Goal: Task Accomplishment & Management: Use online tool/utility

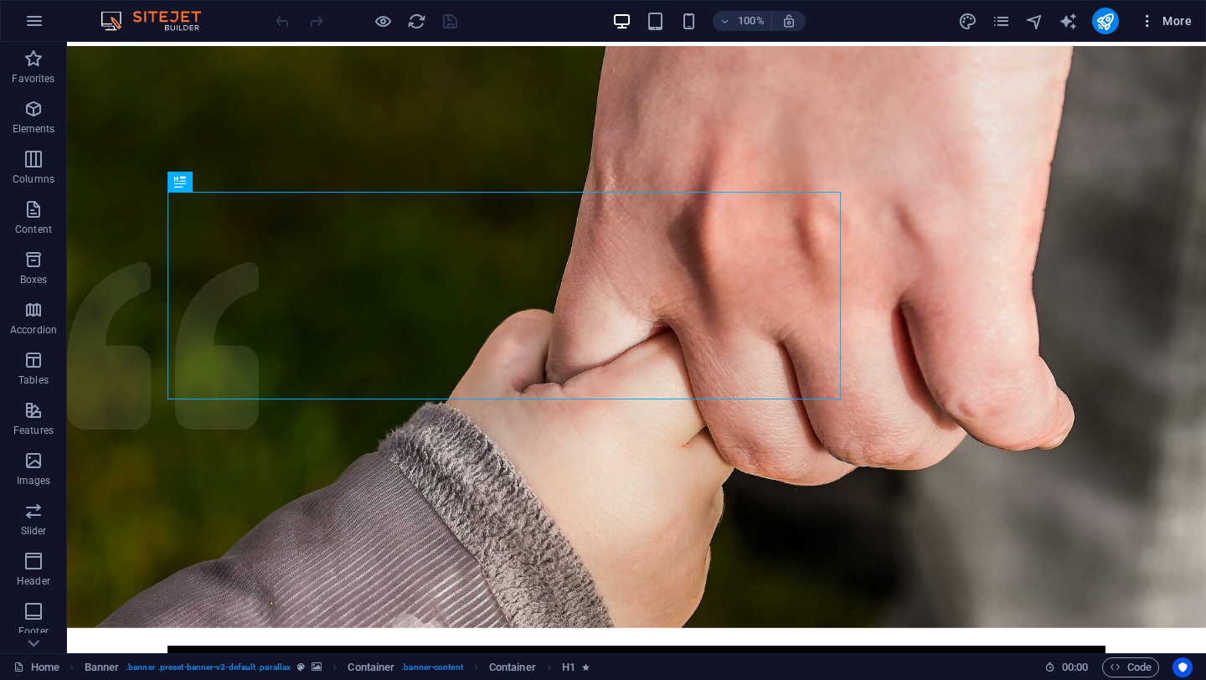
click at [1152, 22] on icon "button" at bounding box center [1147, 21] width 17 height 17
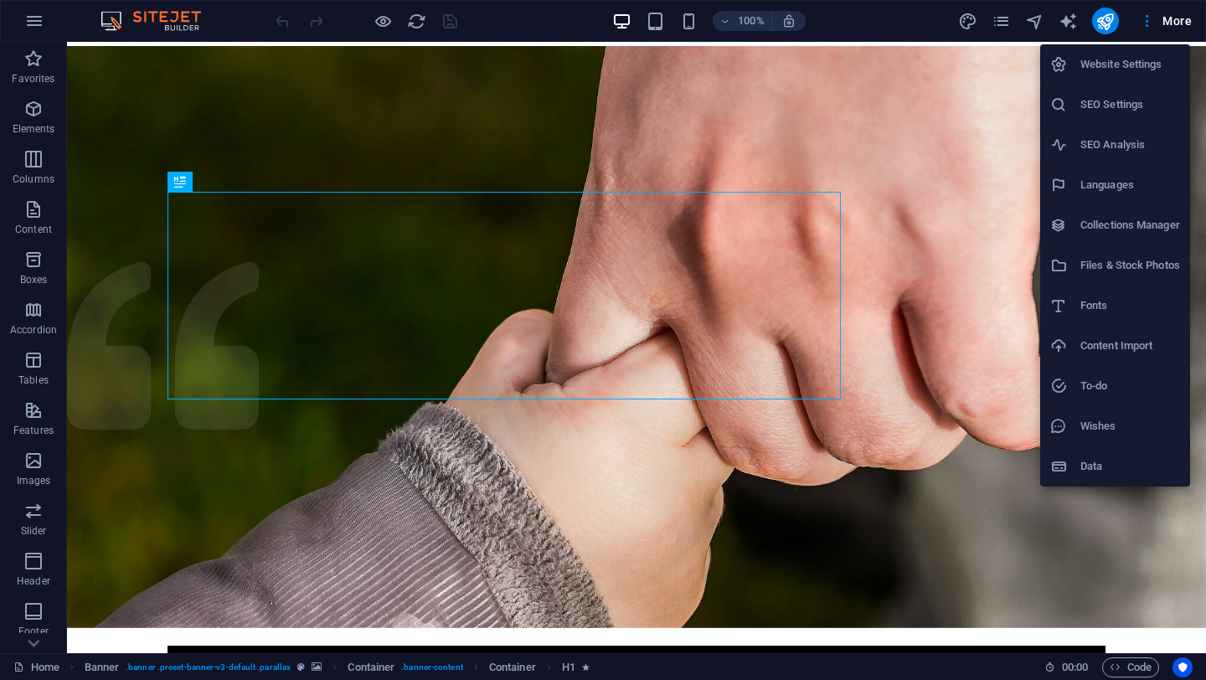
click at [1009, 31] on div at bounding box center [603, 340] width 1206 height 680
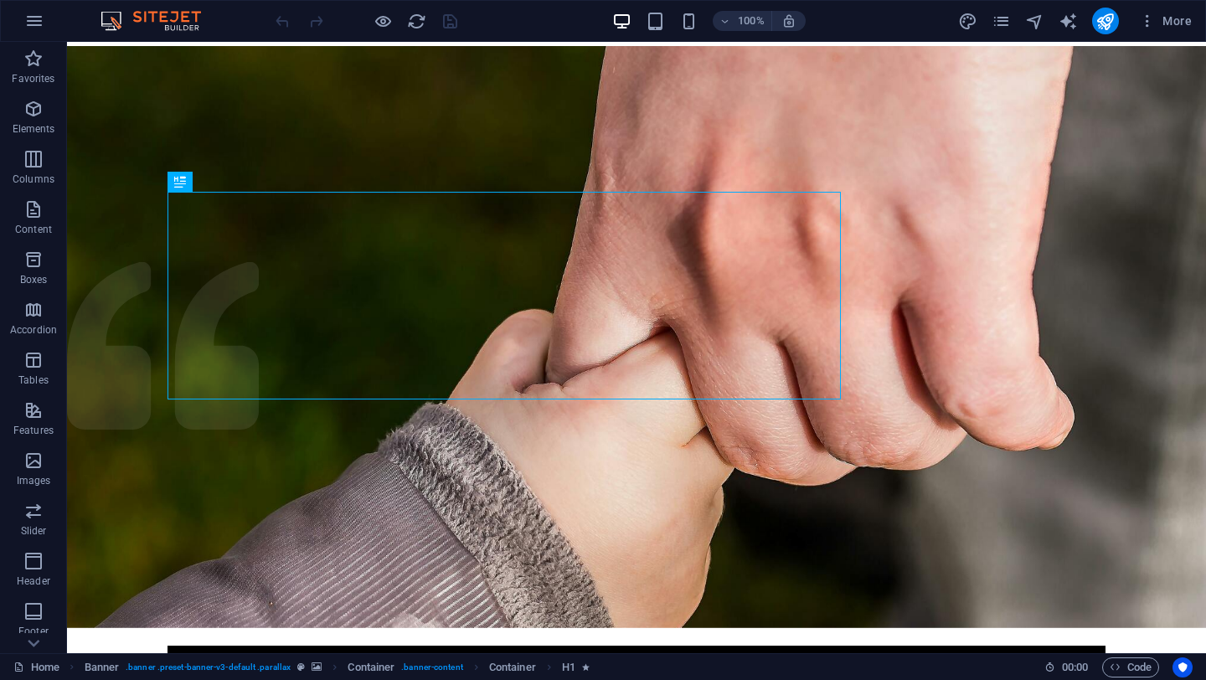
click at [1009, 31] on div "More" at bounding box center [1078, 21] width 240 height 27
click at [995, 29] on icon "pages" at bounding box center [1000, 21] width 19 height 19
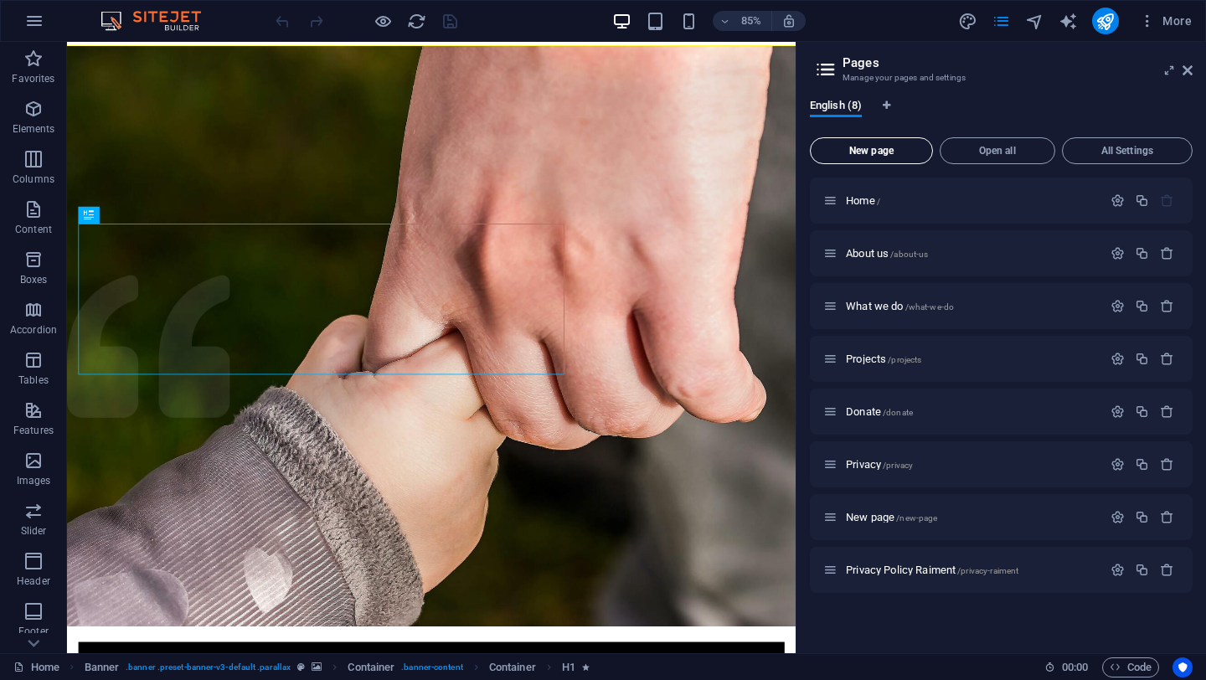
click at [900, 148] on span "New page" at bounding box center [871, 151] width 108 height 10
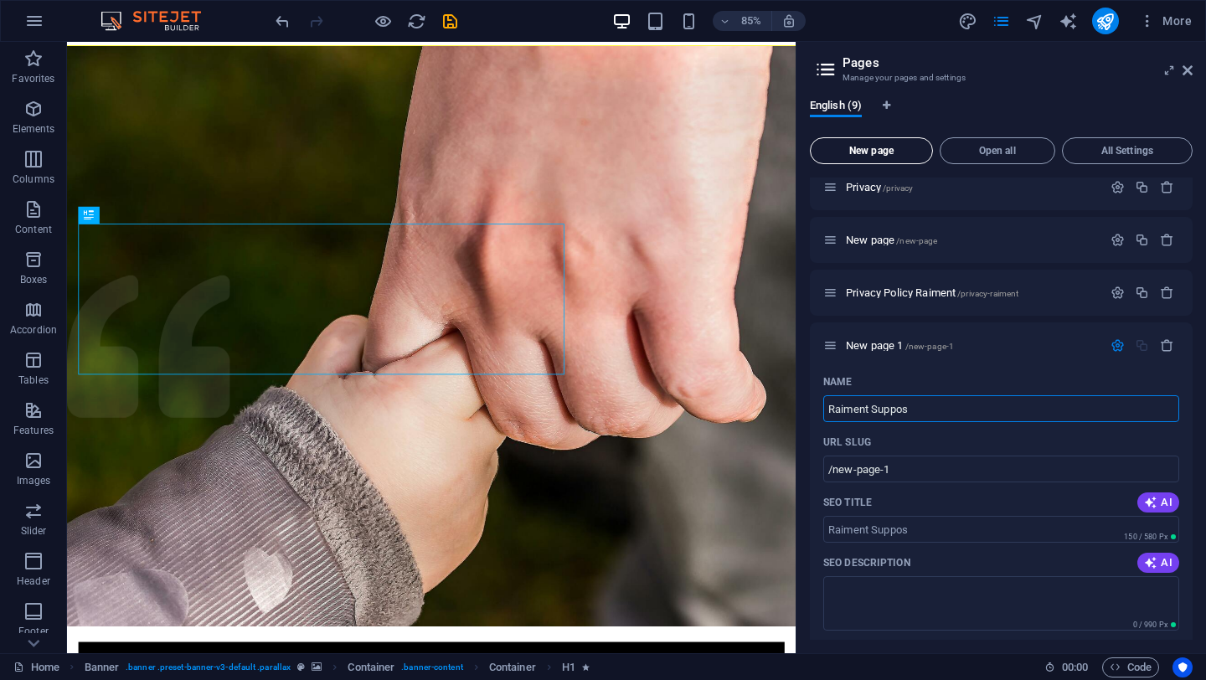
type input "Raiment Suppo"
type input "/raiment-suppos"
type input "Raiment Support"
type input "/raiment-suppo"
type input "Raiment Support"
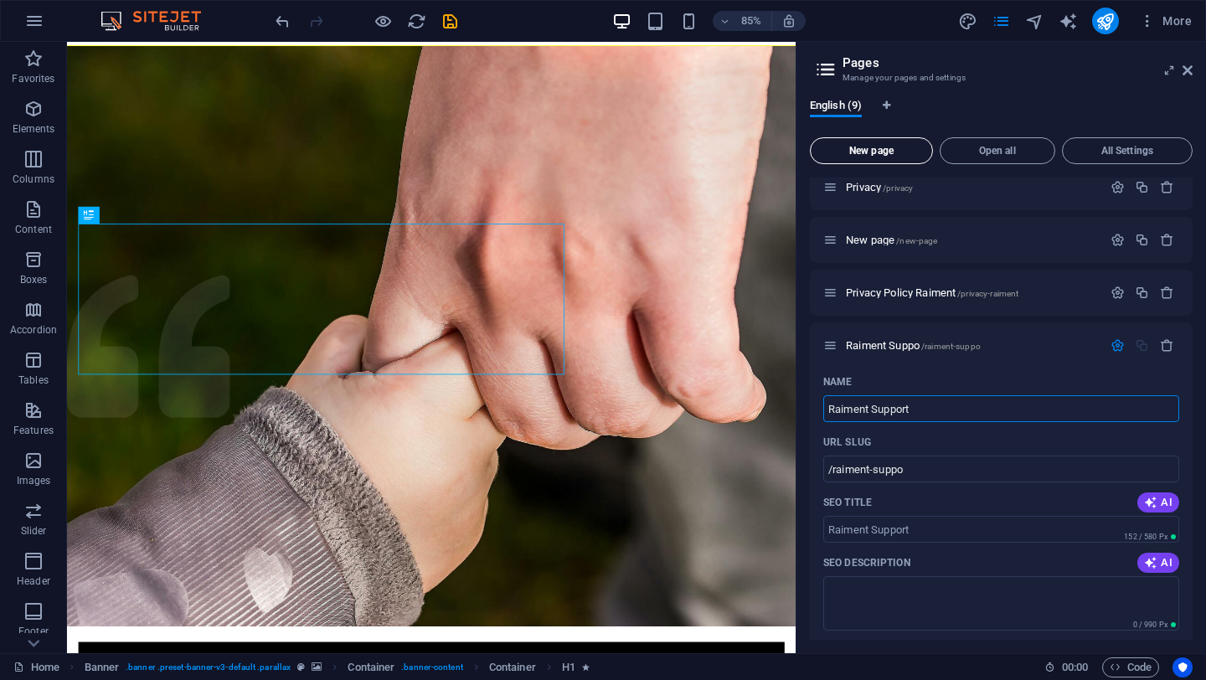
type input "/raiment-support"
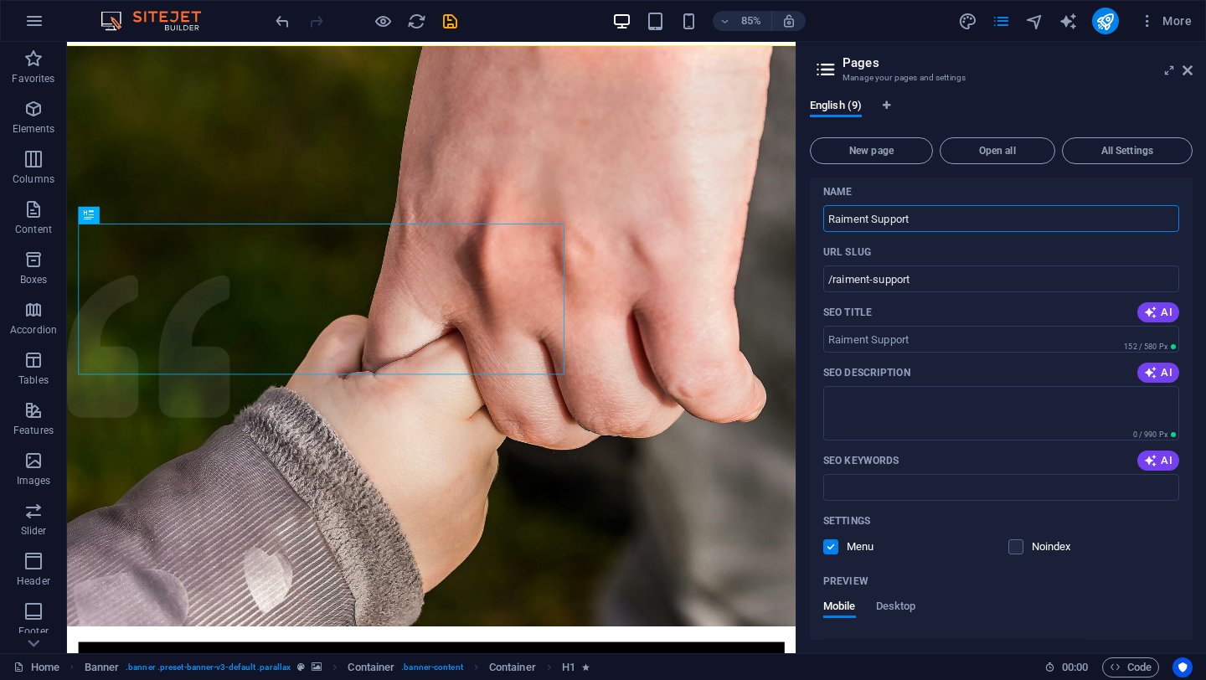
scroll to position [596, 0]
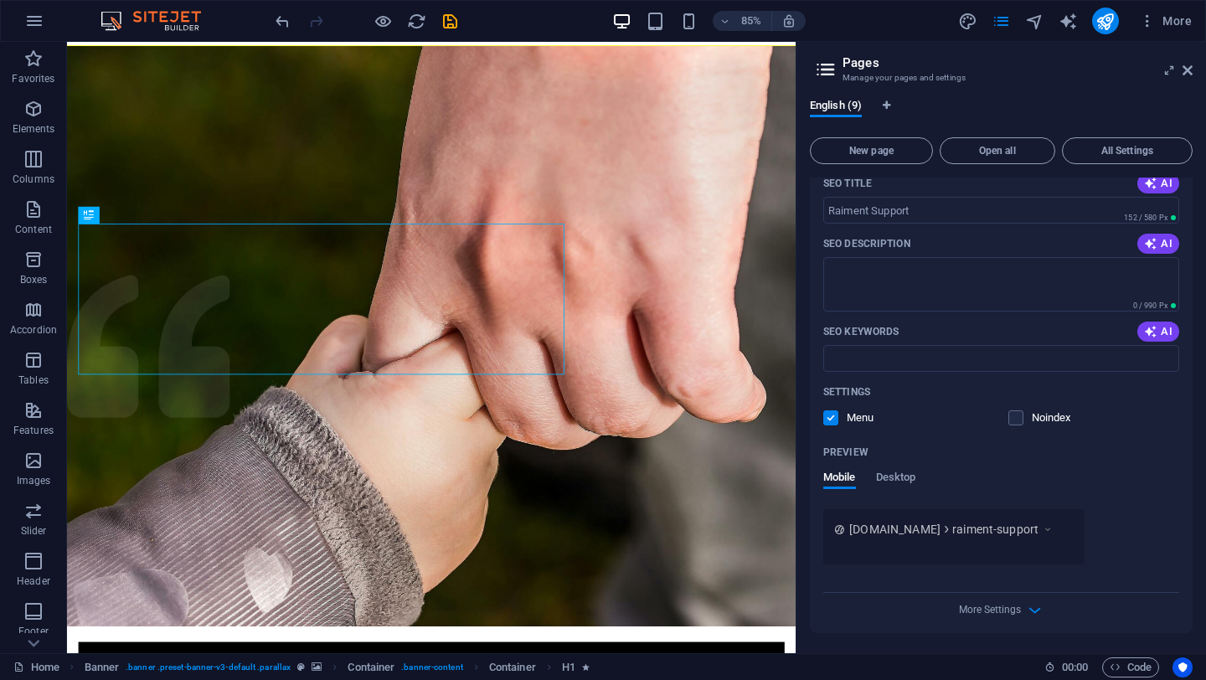
type input "Raiment Support"
click at [834, 414] on label at bounding box center [830, 417] width 15 height 15
click at [0, 0] on input "checkbox" at bounding box center [0, 0] width 0 height 0
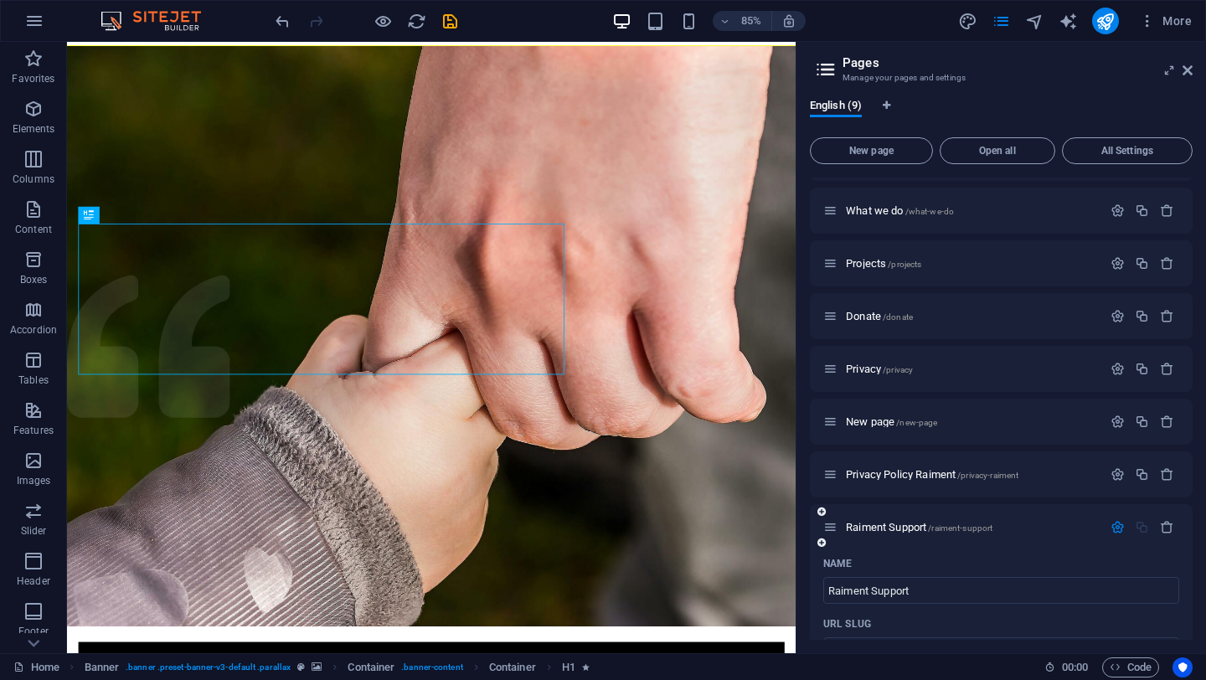
scroll to position [0, 0]
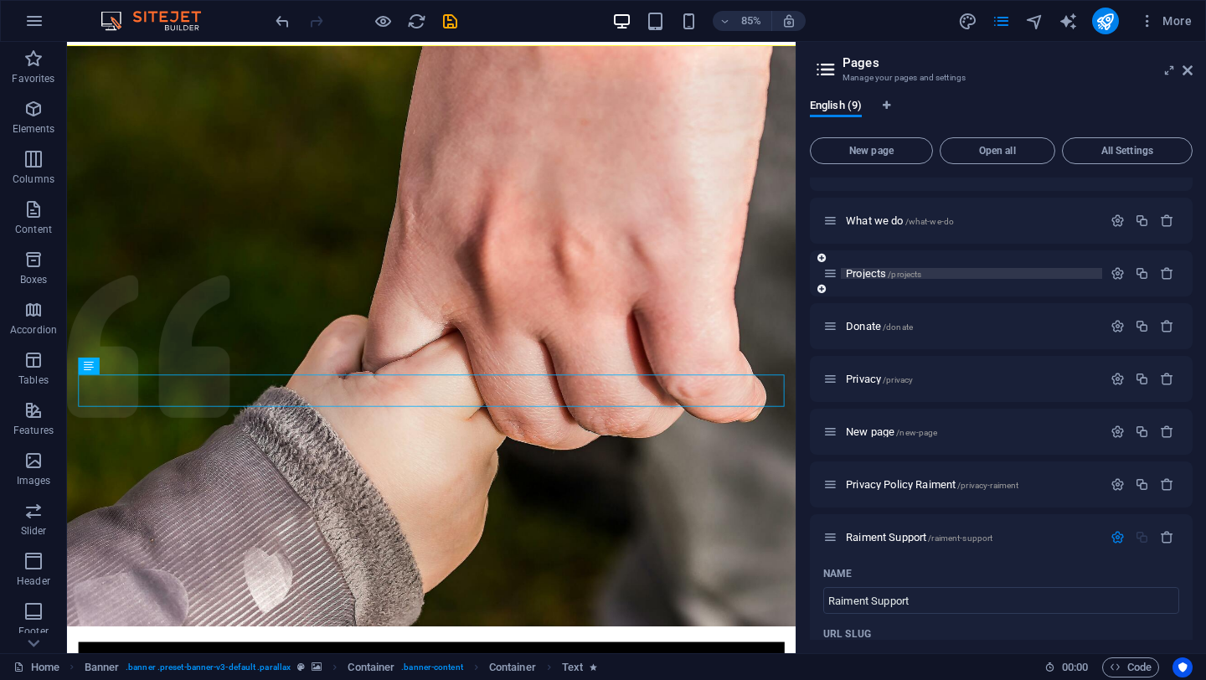
scroll to position [136, 0]
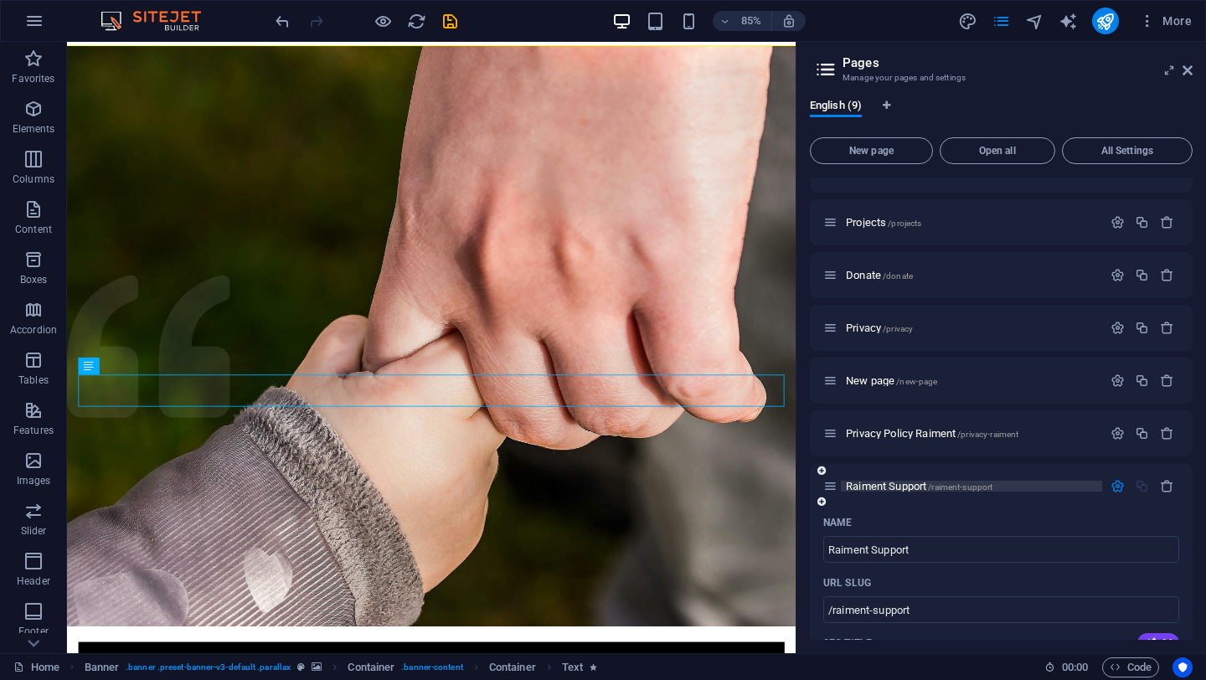
click at [881, 488] on span "Raiment Support /raiment-support" at bounding box center [919, 486] width 147 height 13
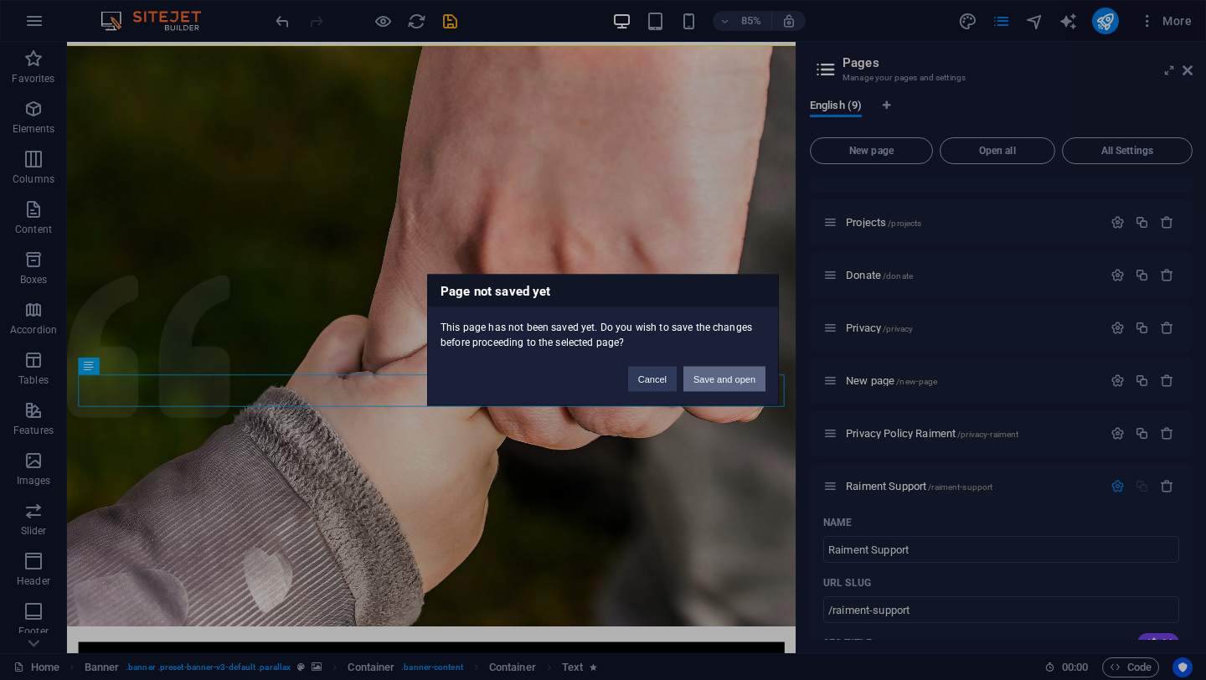
click at [704, 370] on button "Save and open" at bounding box center [724, 379] width 82 height 25
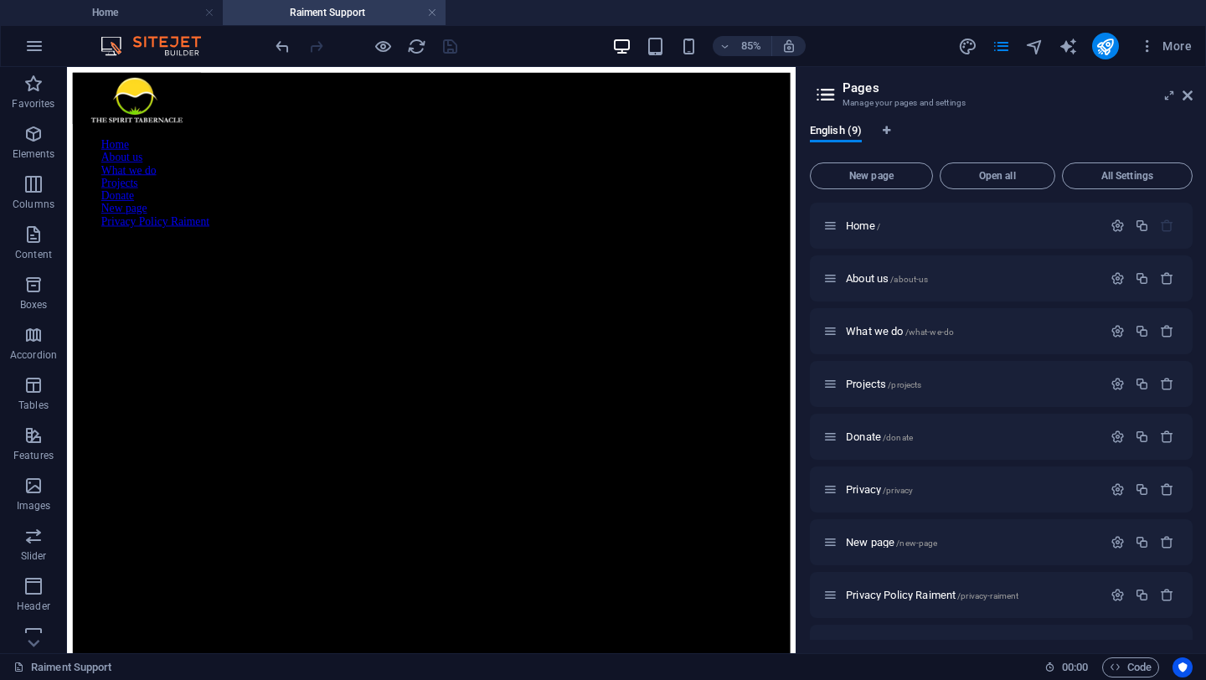
scroll to position [0, 0]
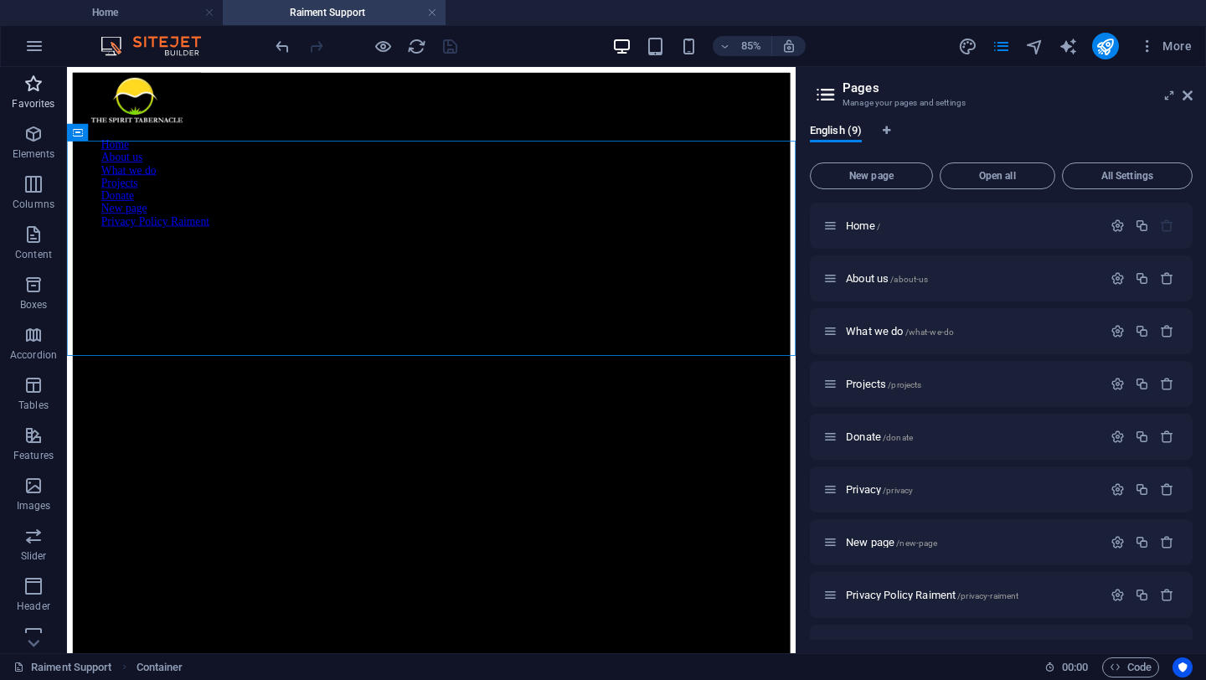
click at [37, 104] on p "Favorites" at bounding box center [33, 103] width 43 height 13
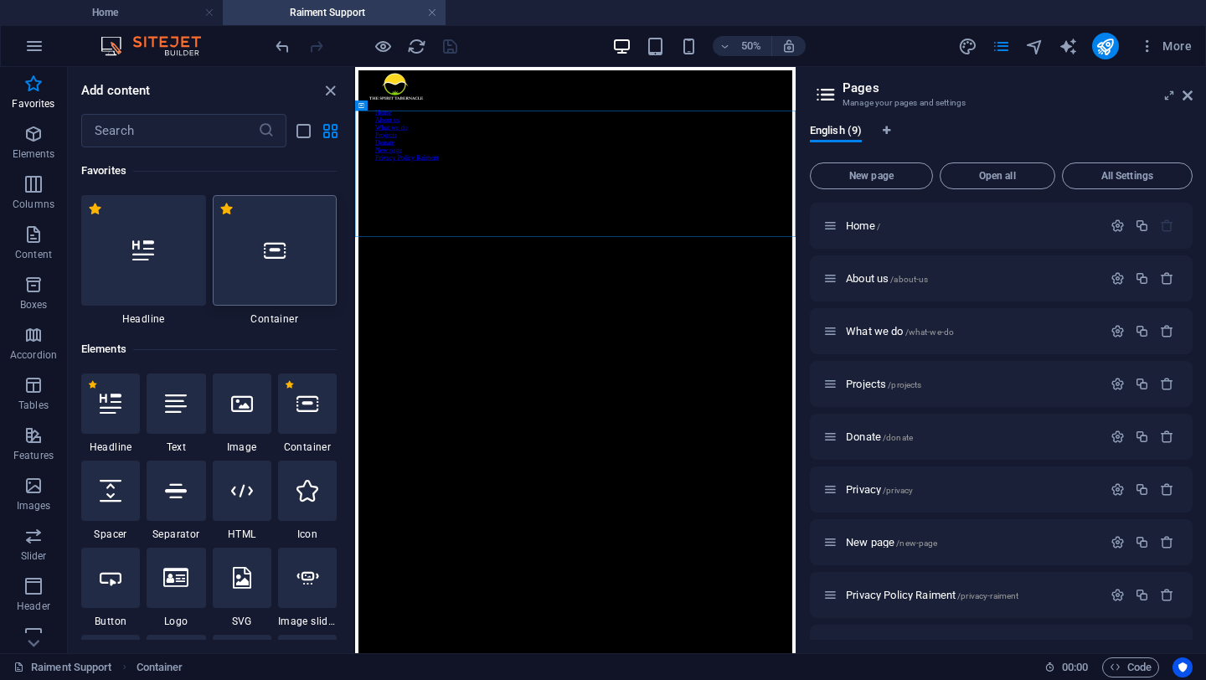
click at [280, 239] on icon at bounding box center [275, 250] width 22 height 22
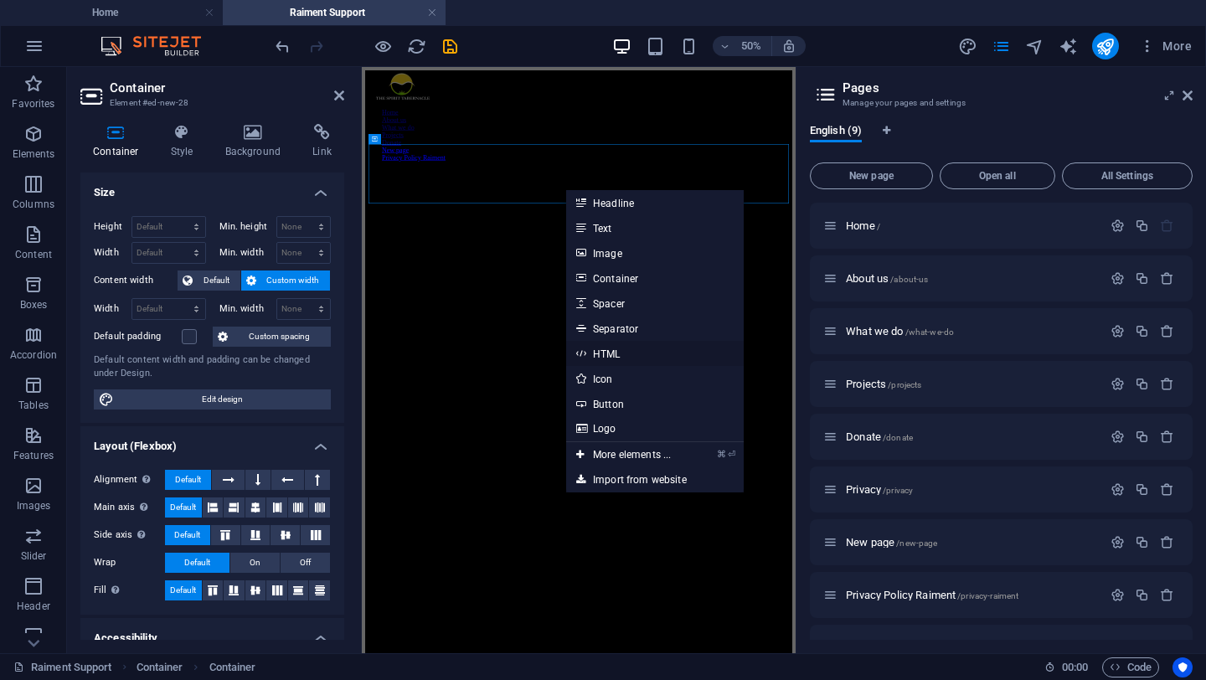
click at [634, 361] on link "HTML" at bounding box center [654, 353] width 177 height 25
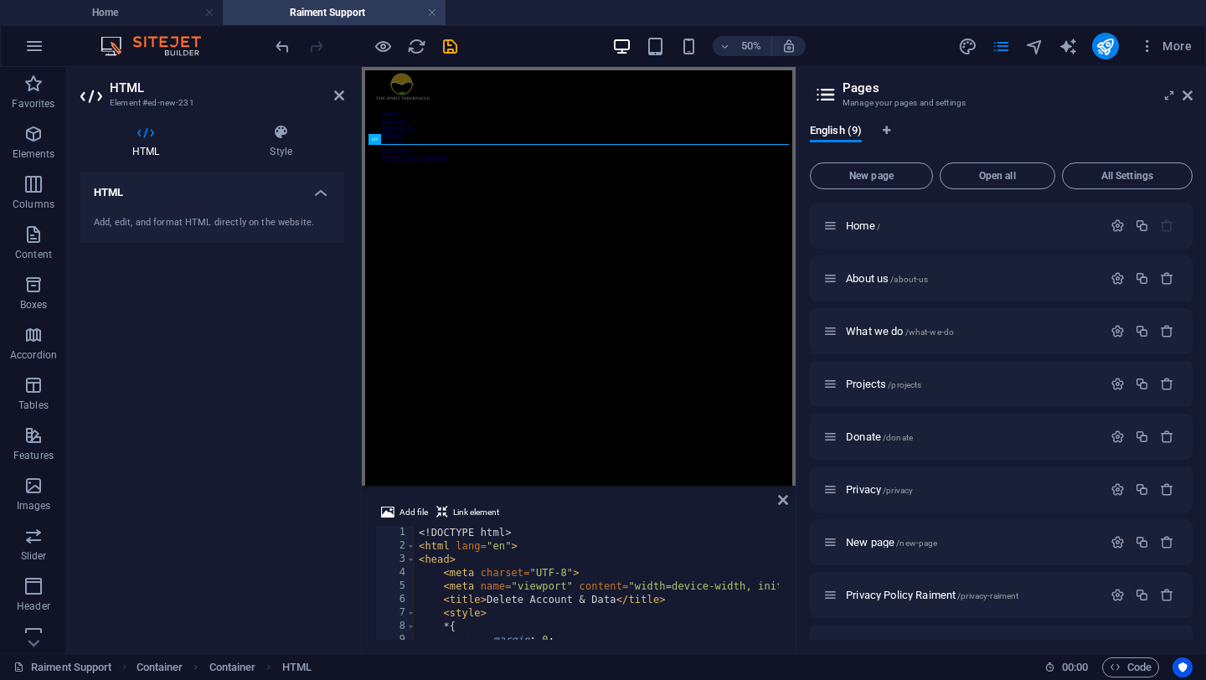
scroll to position [25, 0]
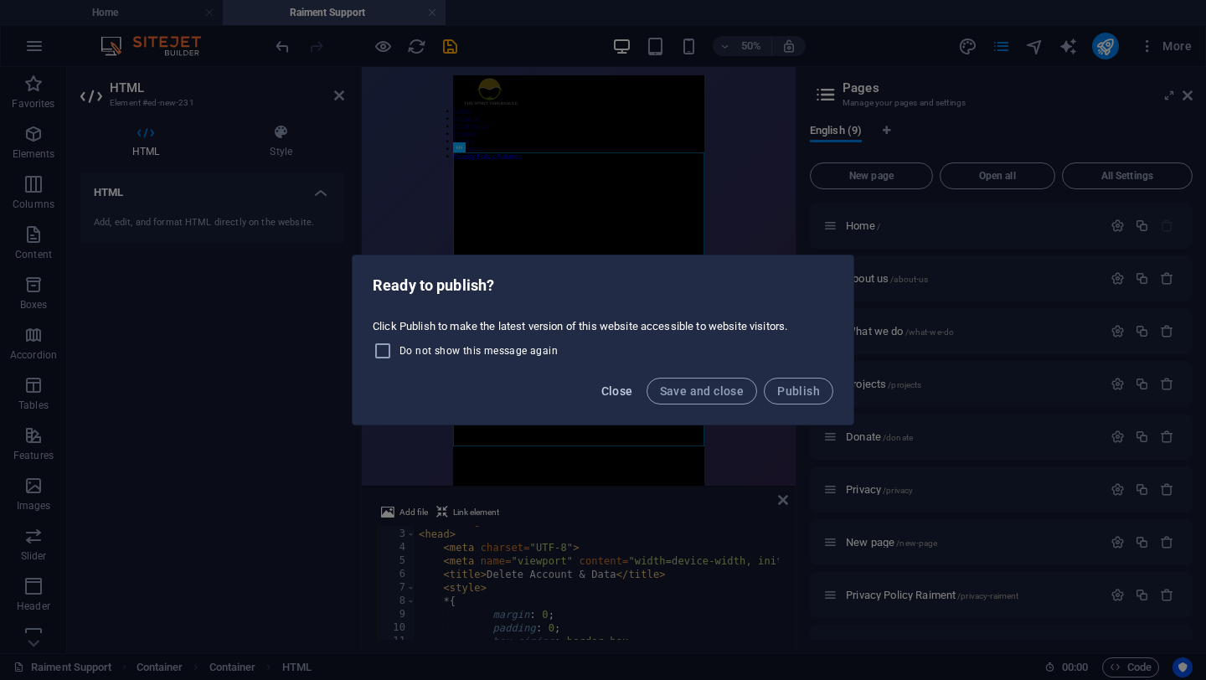
click at [631, 392] on span "Close" at bounding box center [617, 390] width 32 height 13
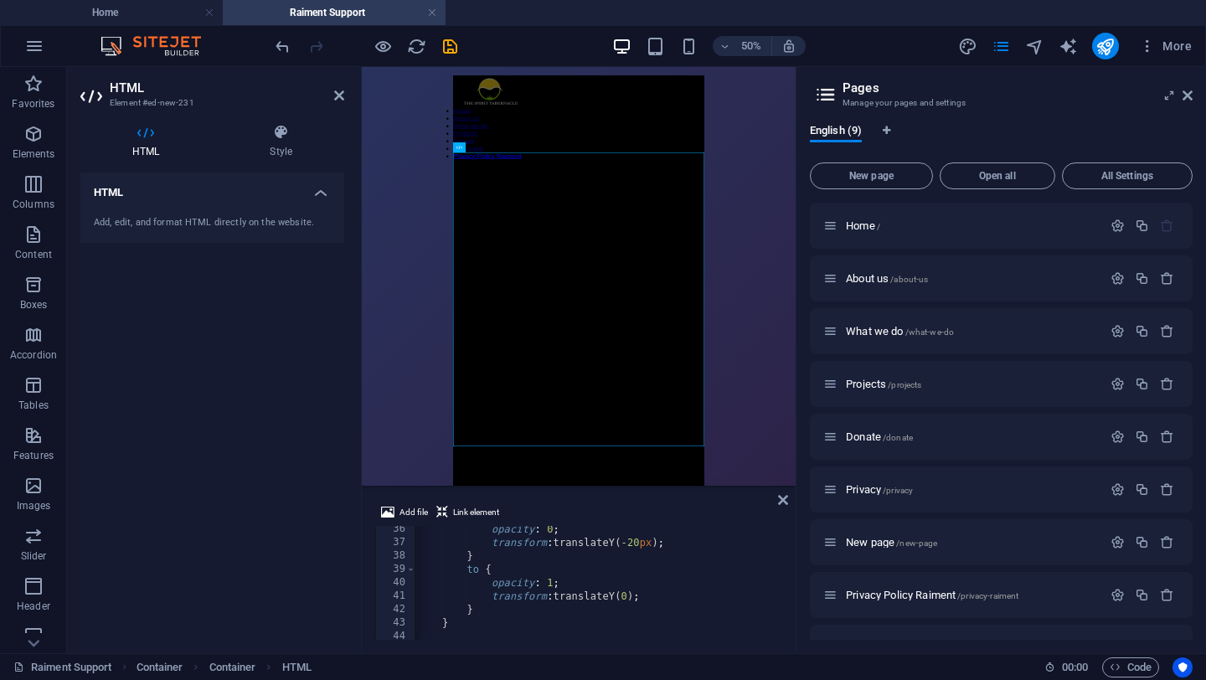
scroll to position [0, 0]
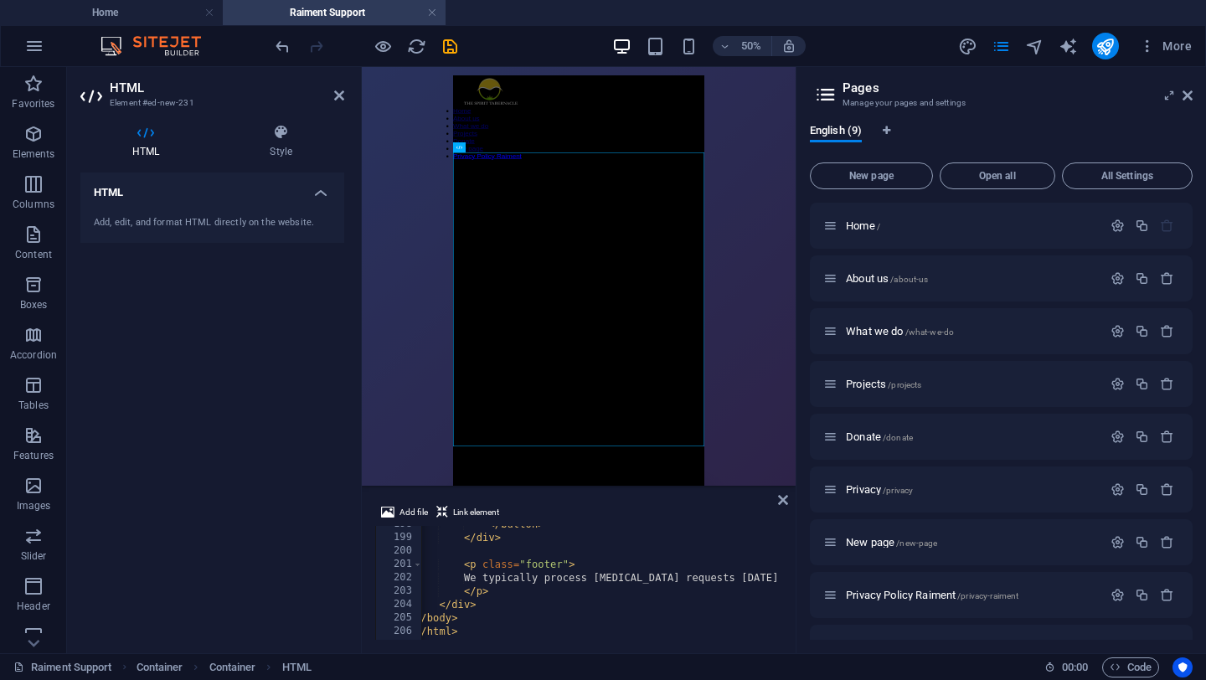
type textarea "<h1>Delete Your Raiment Account</h1>"
click at [1090, 49] on div "More" at bounding box center [1078, 46] width 240 height 27
click at [1095, 53] on icon "publish" at bounding box center [1104, 46] width 19 height 19
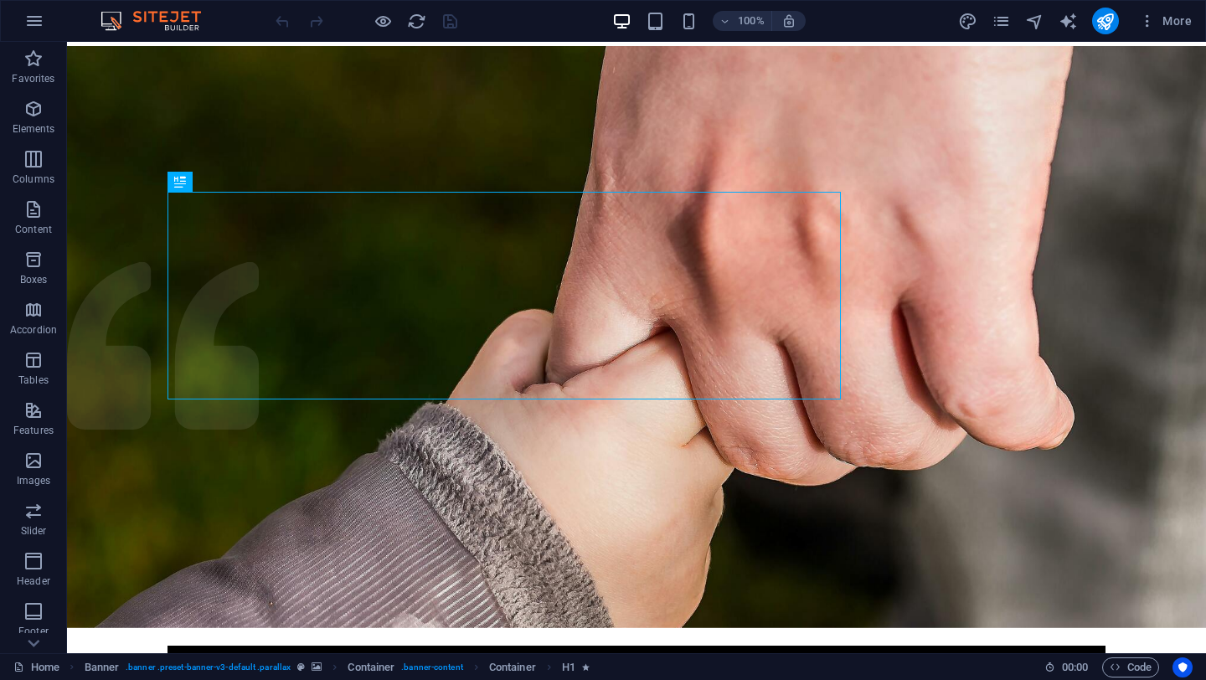
click at [1006, 33] on div "More" at bounding box center [1078, 21] width 240 height 27
click at [1006, 26] on icon "pages" at bounding box center [1000, 21] width 19 height 19
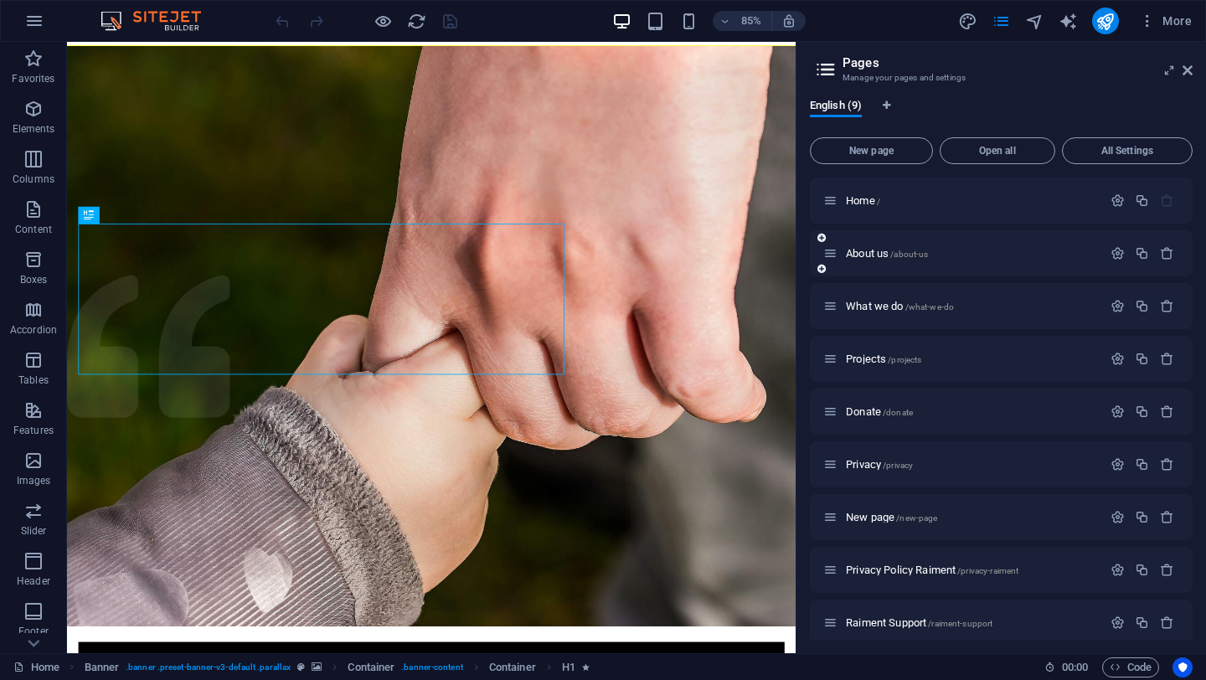
scroll to position [13, 0]
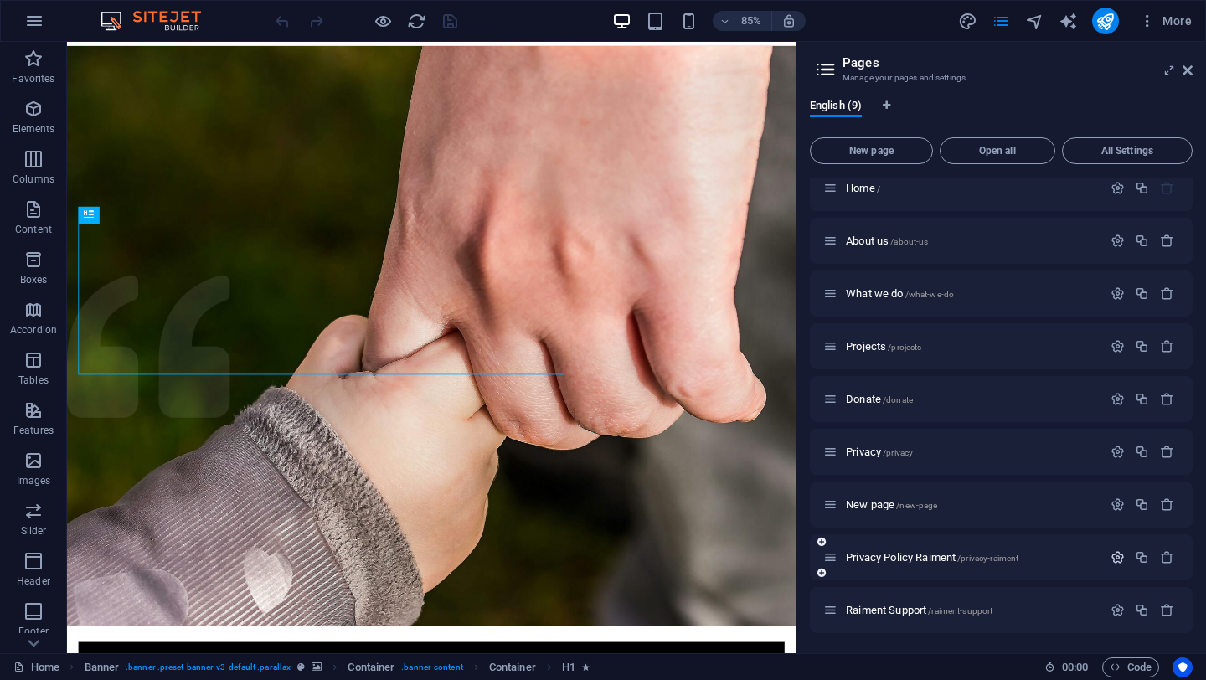
click at [1113, 558] on icon "button" at bounding box center [1117, 557] width 14 height 14
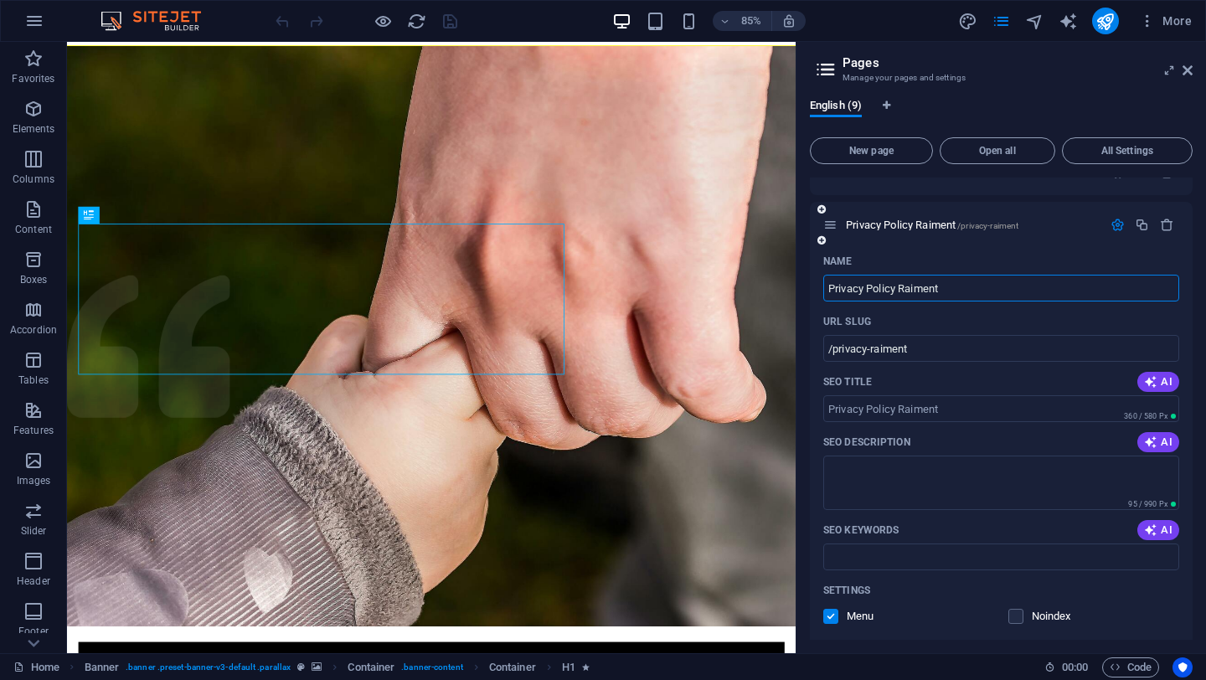
scroll to position [388, 0]
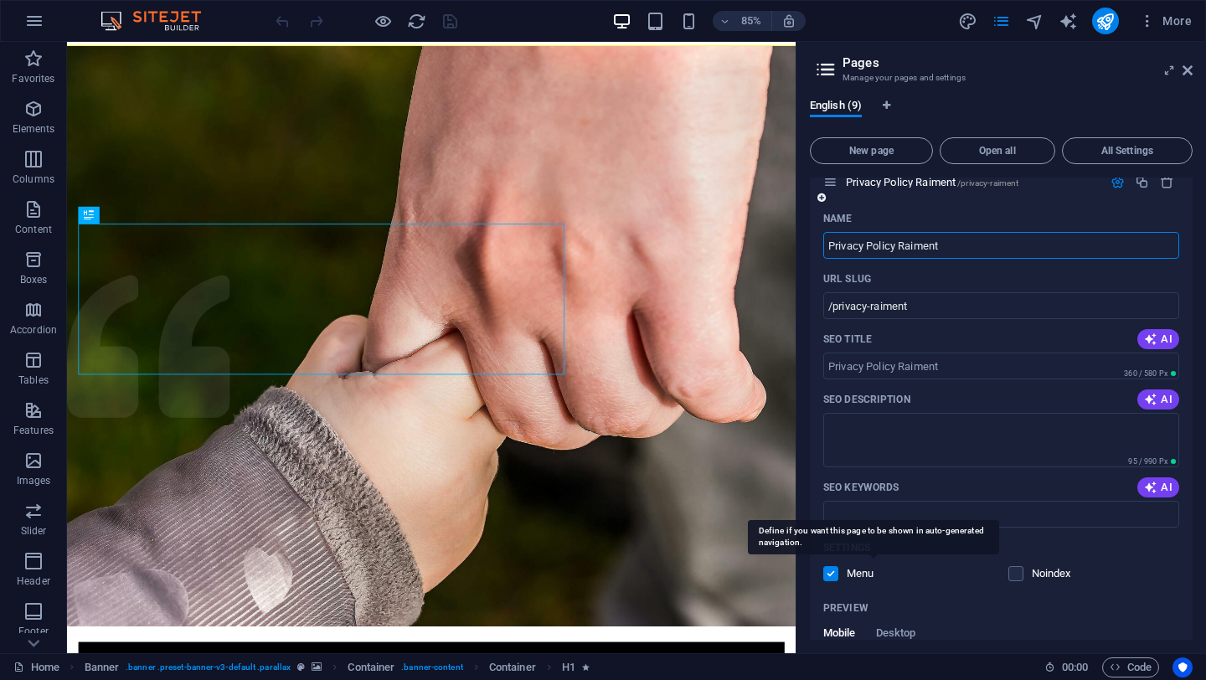
click at [850, 571] on p "Menu" at bounding box center [873, 573] width 54 height 15
click at [0, 0] on input "checkbox" at bounding box center [0, 0] width 0 height 0
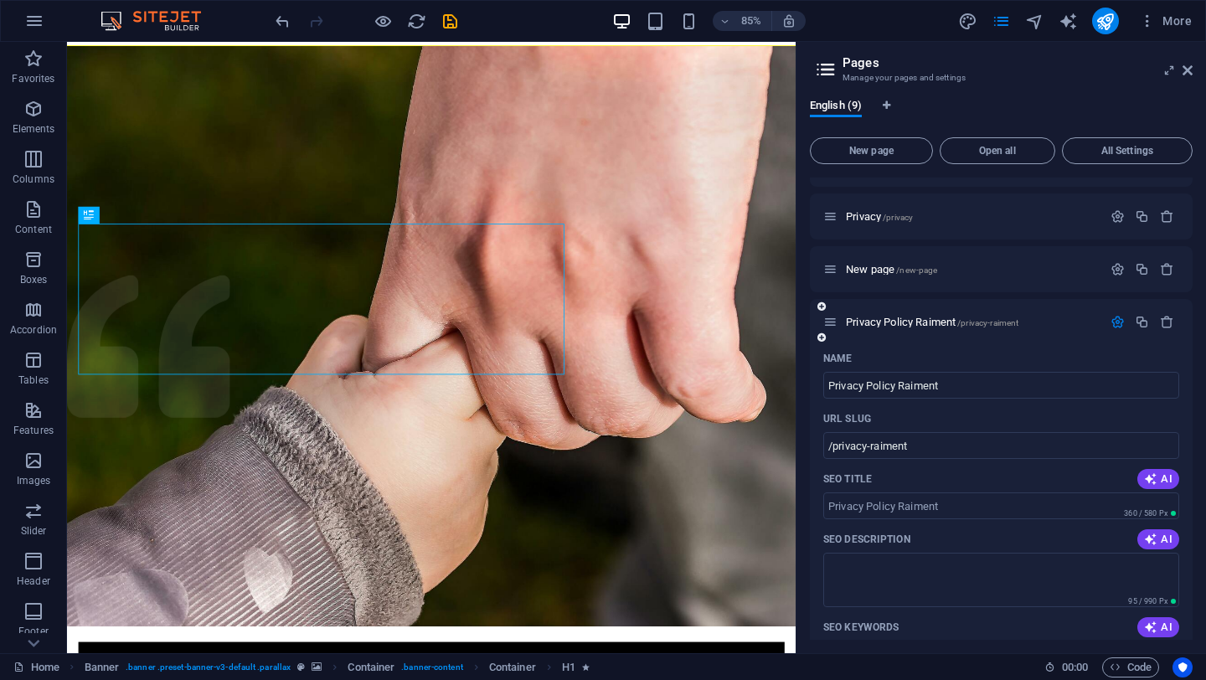
scroll to position [224, 0]
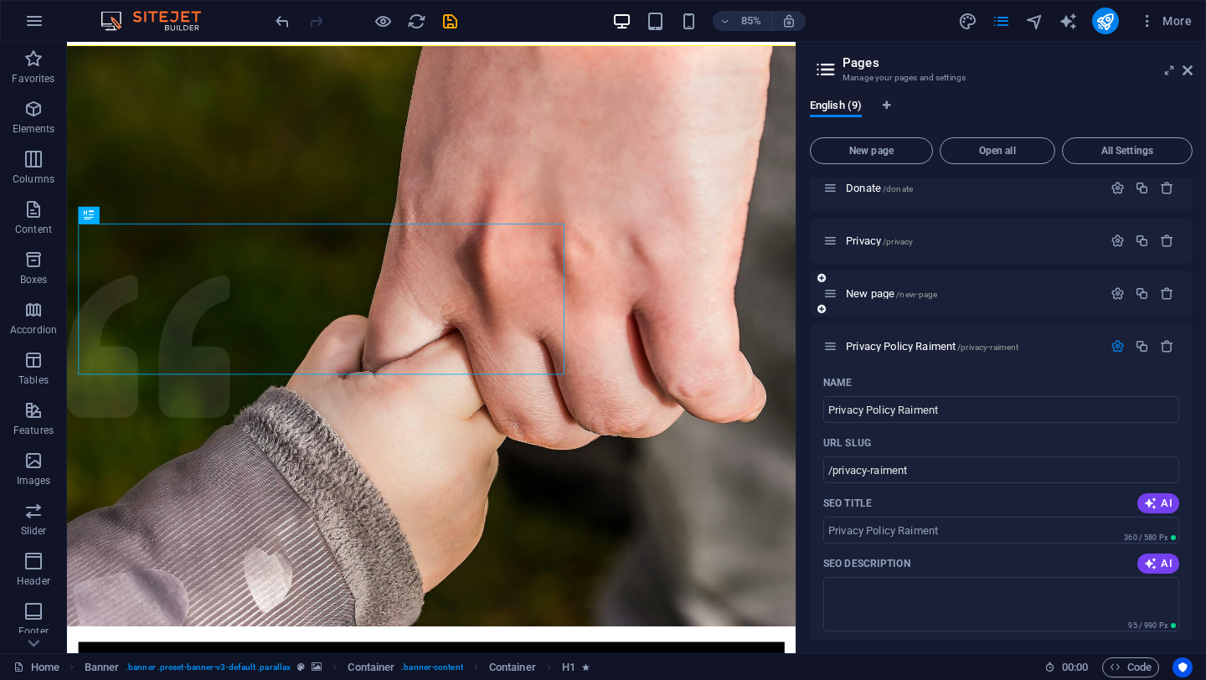
click at [922, 300] on div "New page /new-page" at bounding box center [962, 293] width 279 height 19
click at [907, 297] on span "/new-page" at bounding box center [916, 294] width 41 height 9
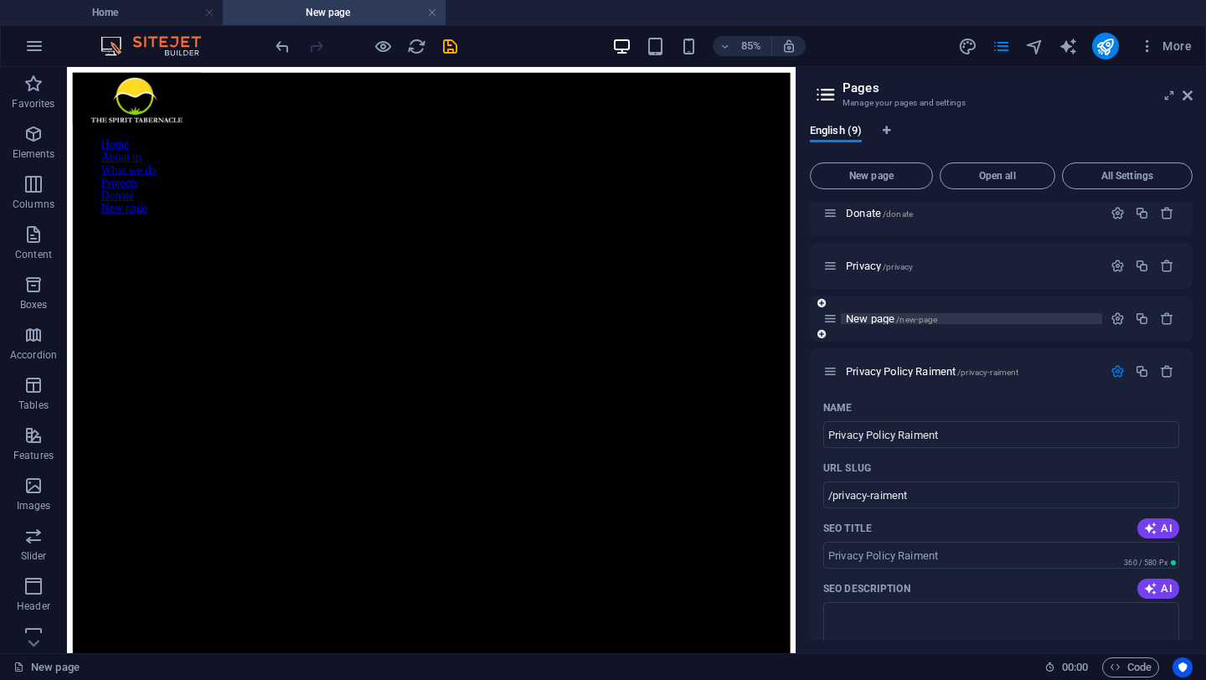
scroll to position [0, 0]
click at [1166, 315] on icon "button" at bounding box center [1167, 318] width 14 height 14
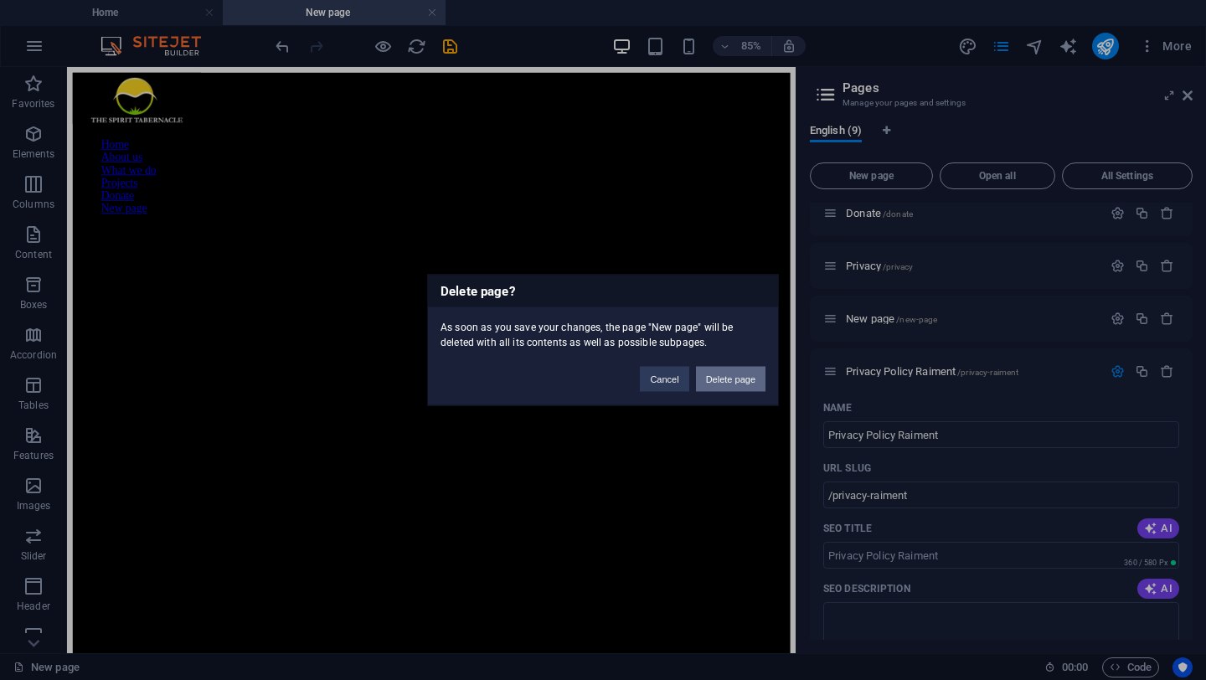
drag, startPoint x: 723, startPoint y: 387, endPoint x: 655, endPoint y: 347, distance: 78.4
click at [723, 387] on button "Delete page" at bounding box center [730, 379] width 69 height 25
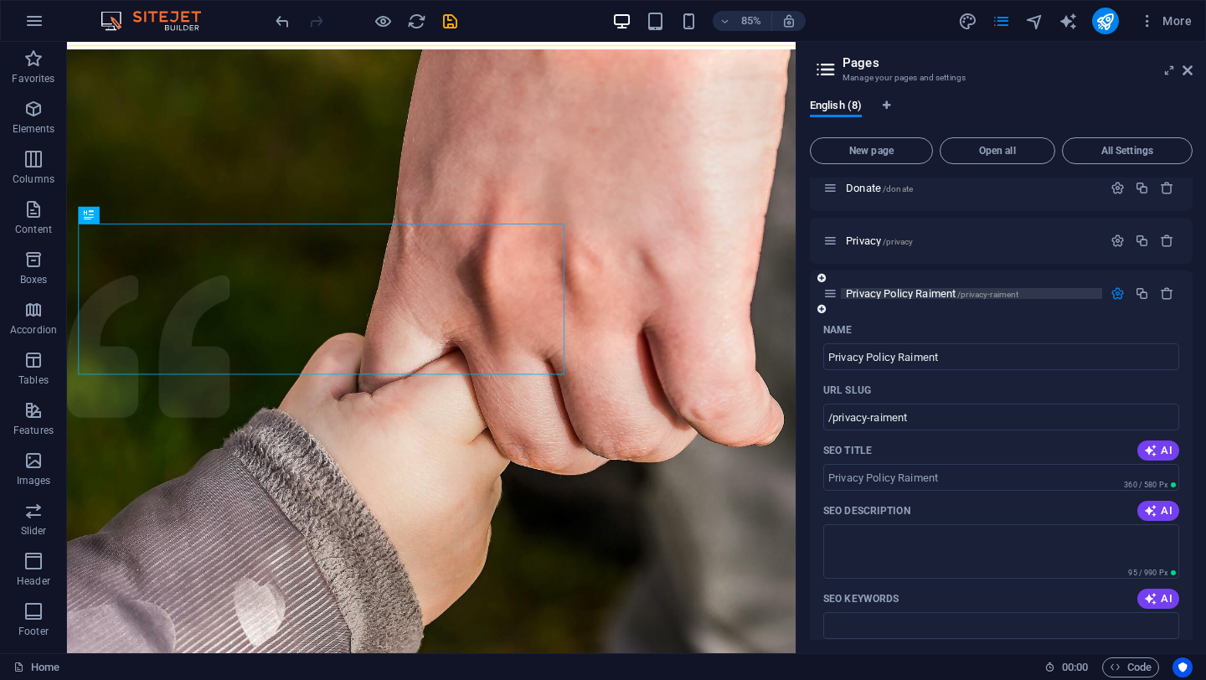
click at [931, 288] on span "Privacy Policy Raiment /privacy-raiment" at bounding box center [932, 293] width 172 height 13
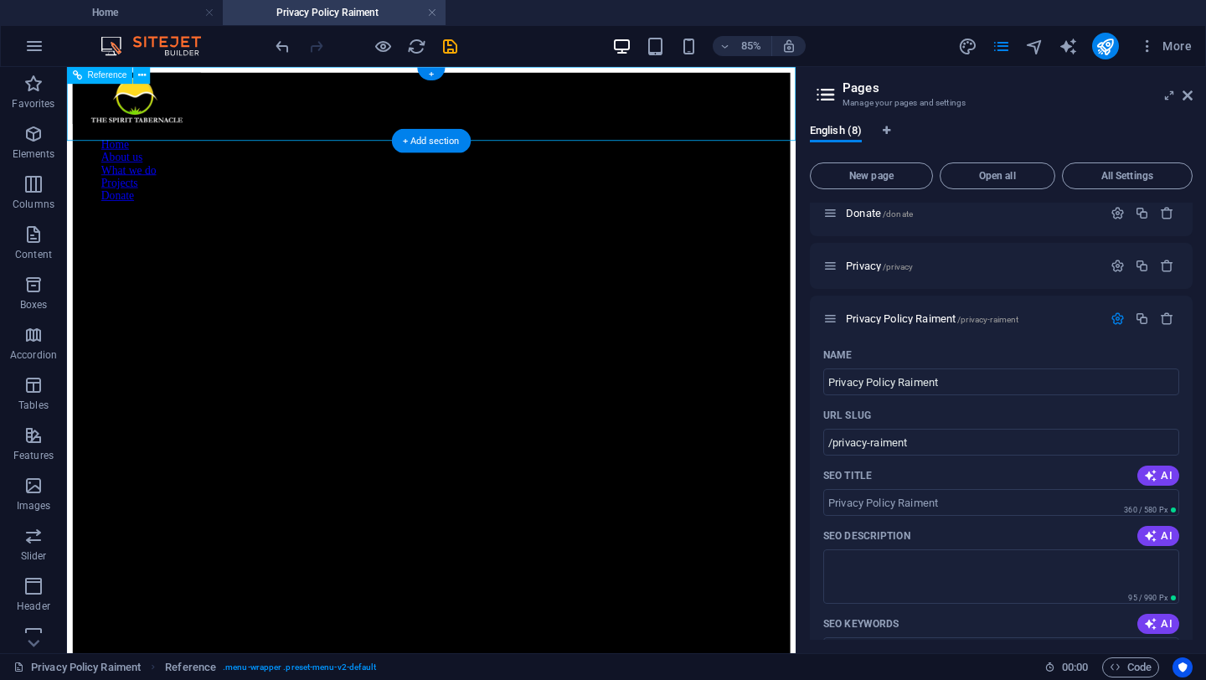
click at [147, 75] on button at bounding box center [141, 75] width 17 height 17
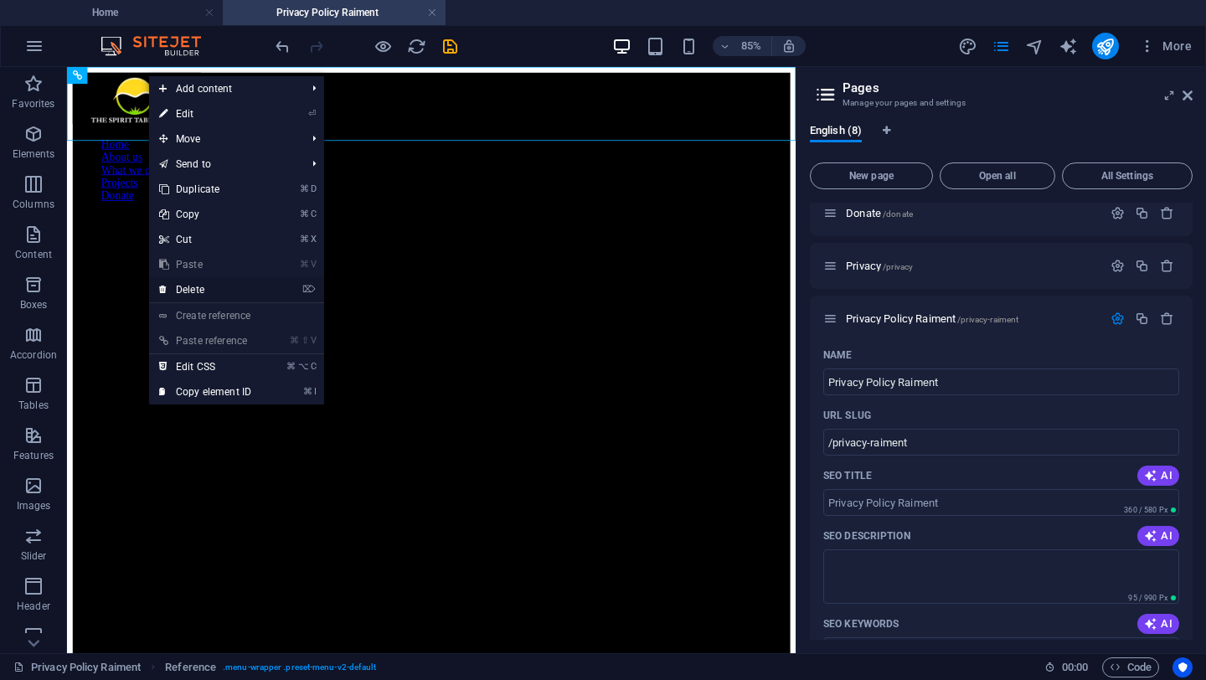
click at [200, 289] on link "⌦ Delete" at bounding box center [205, 289] width 112 height 25
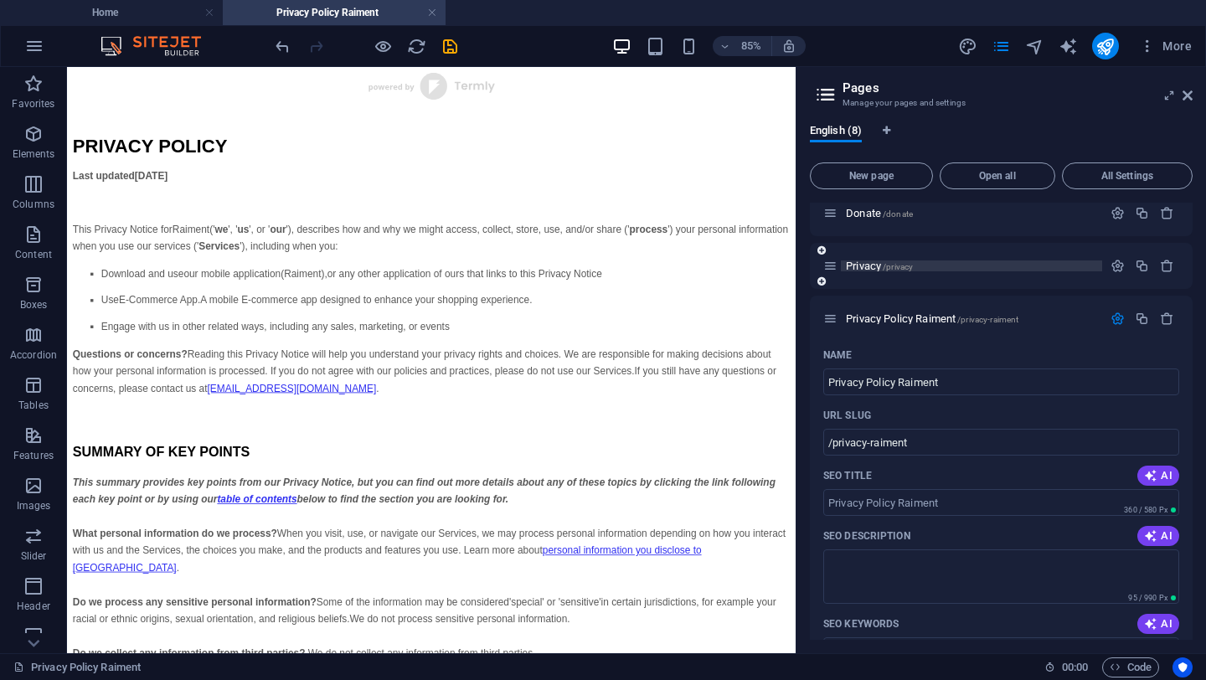
click at [959, 264] on p "Privacy /privacy" at bounding box center [971, 265] width 251 height 11
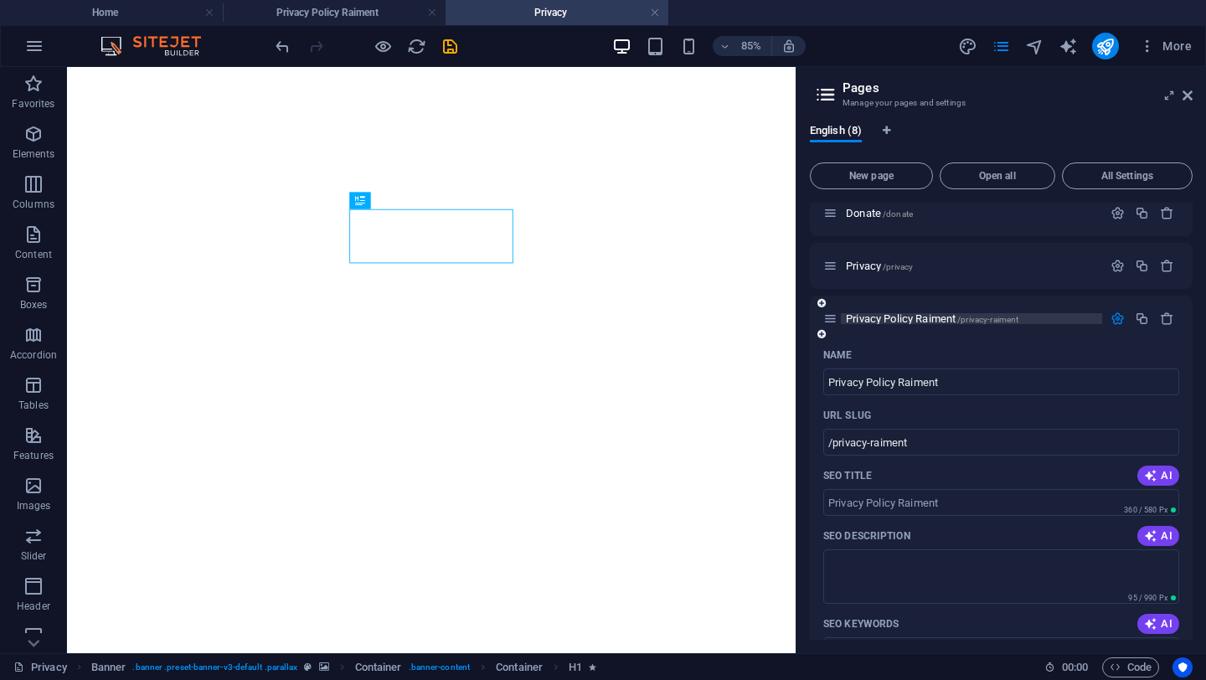
click at [923, 321] on span "Privacy Policy Raiment /privacy-raiment" at bounding box center [932, 318] width 172 height 13
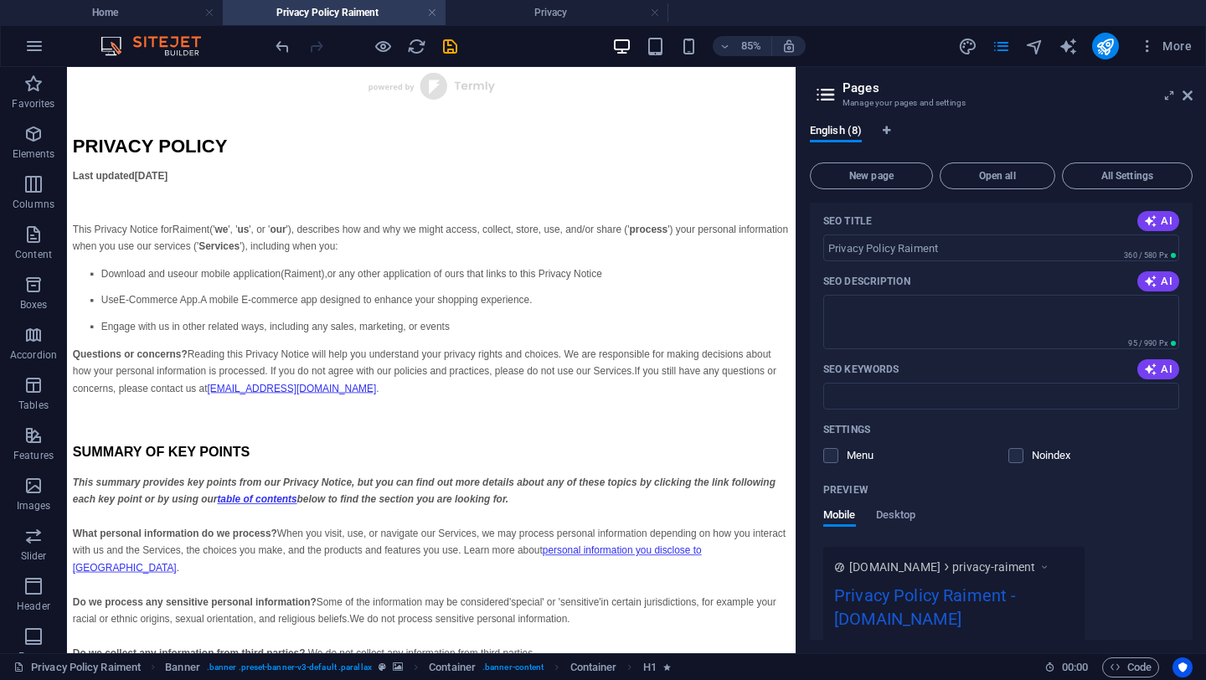
scroll to position [632, 0]
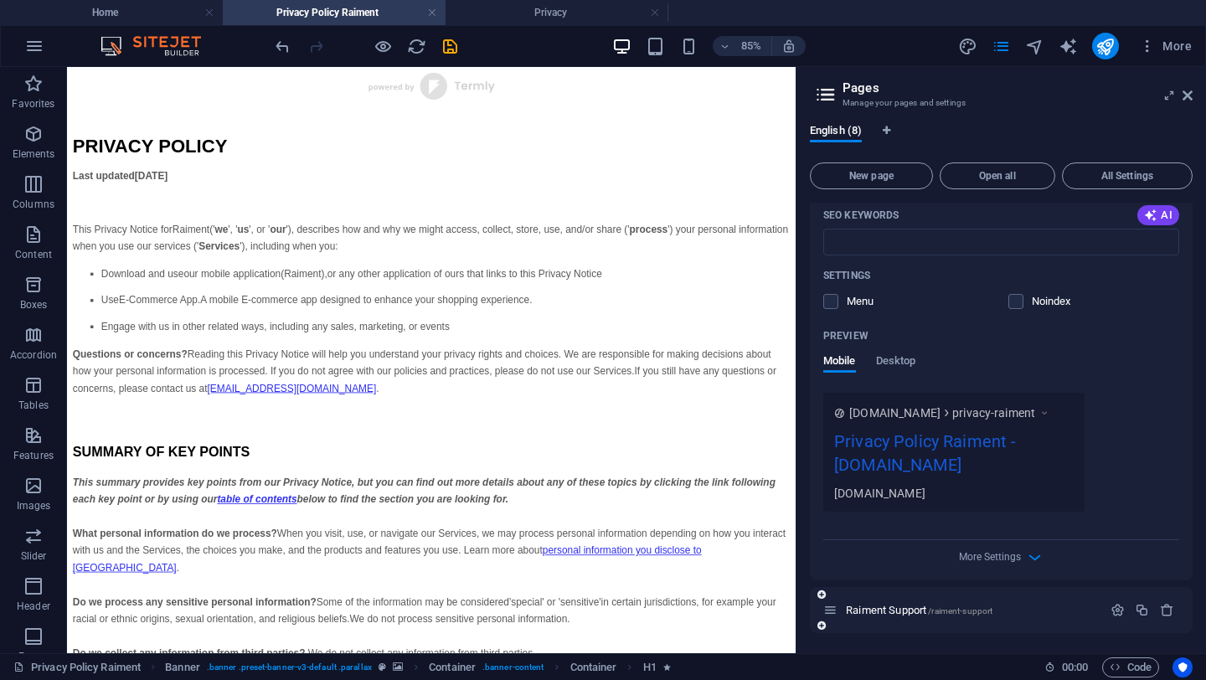
click at [882, 604] on div "Raiment Support /raiment-support" at bounding box center [962, 609] width 279 height 19
click at [884, 609] on span "Raiment Support /raiment-support" at bounding box center [919, 610] width 147 height 13
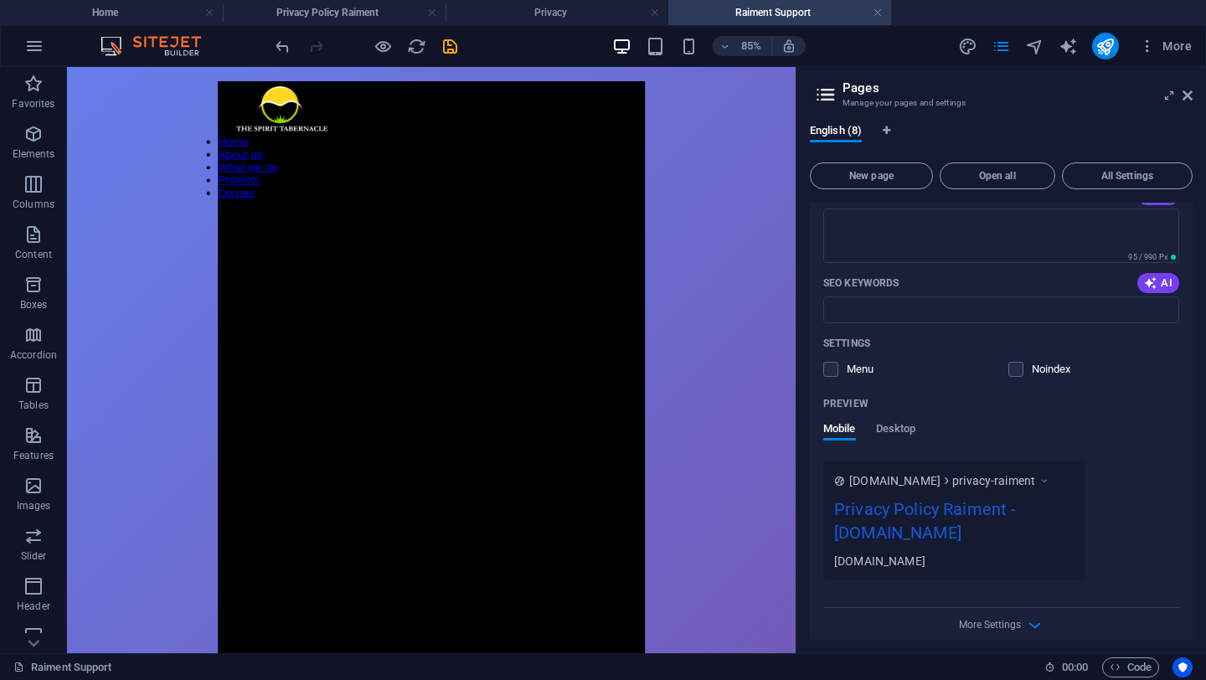
scroll to position [0, 0]
click at [652, 223] on div at bounding box center [495, 549] width 502 height 652
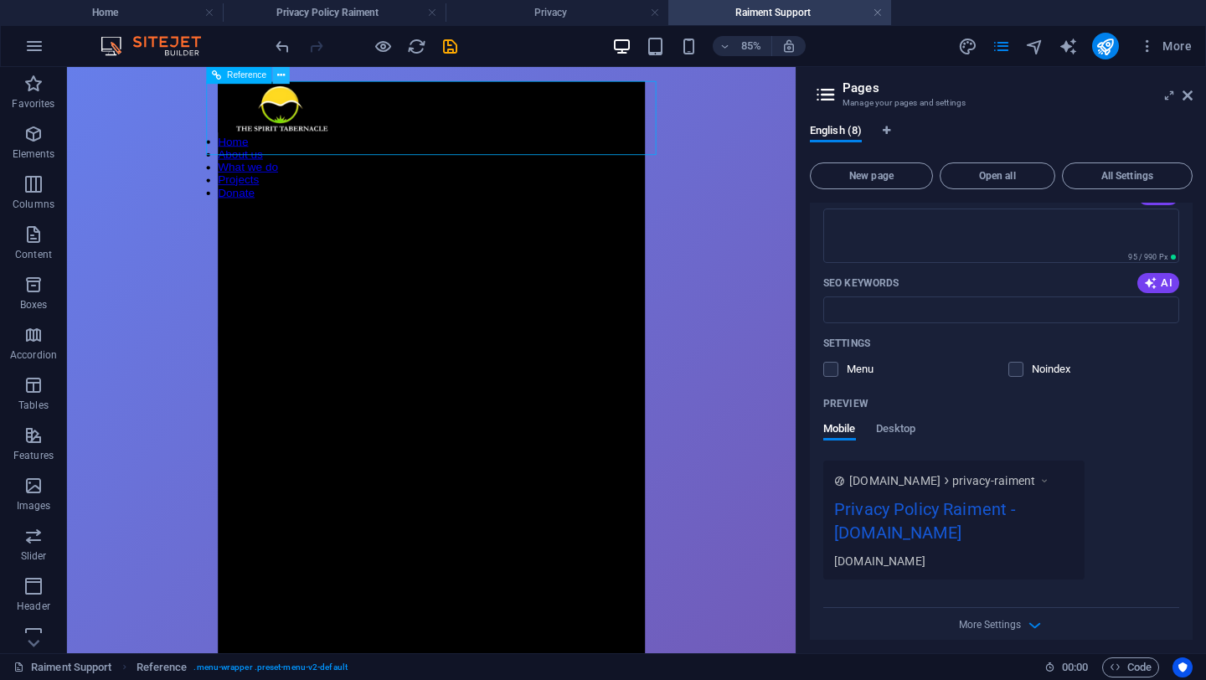
click at [280, 78] on icon at bounding box center [282, 75] width 8 height 15
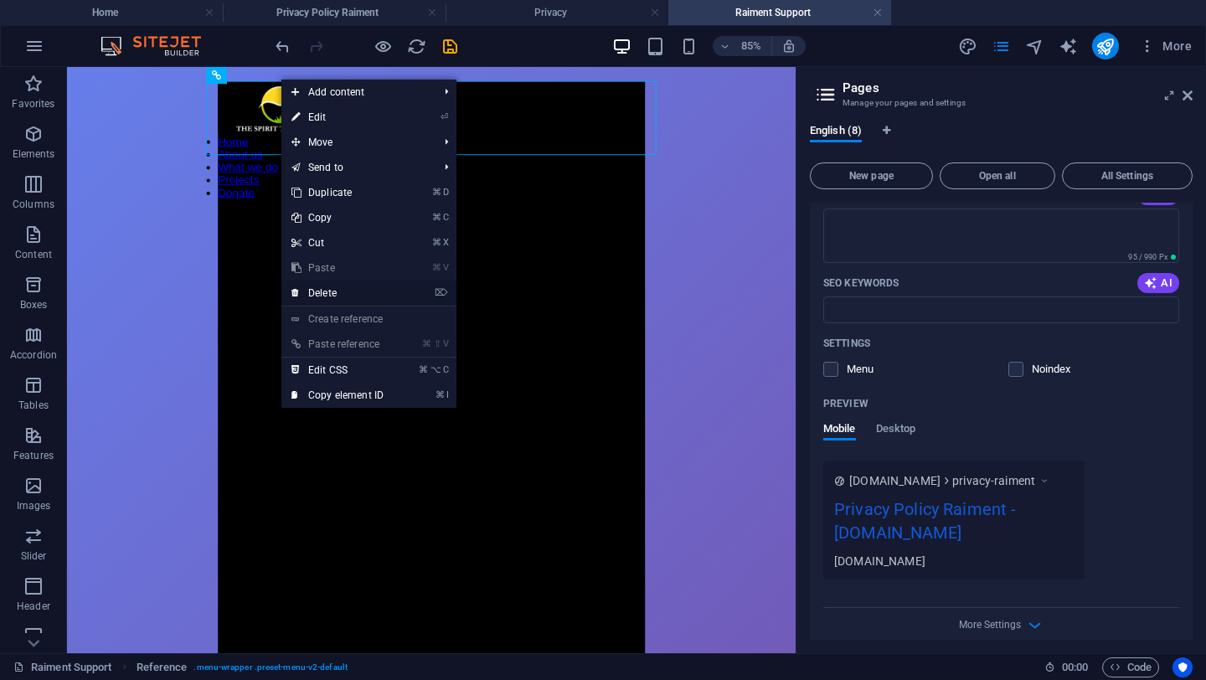
click at [394, 290] on link "⌦ Delete" at bounding box center [337, 292] width 112 height 25
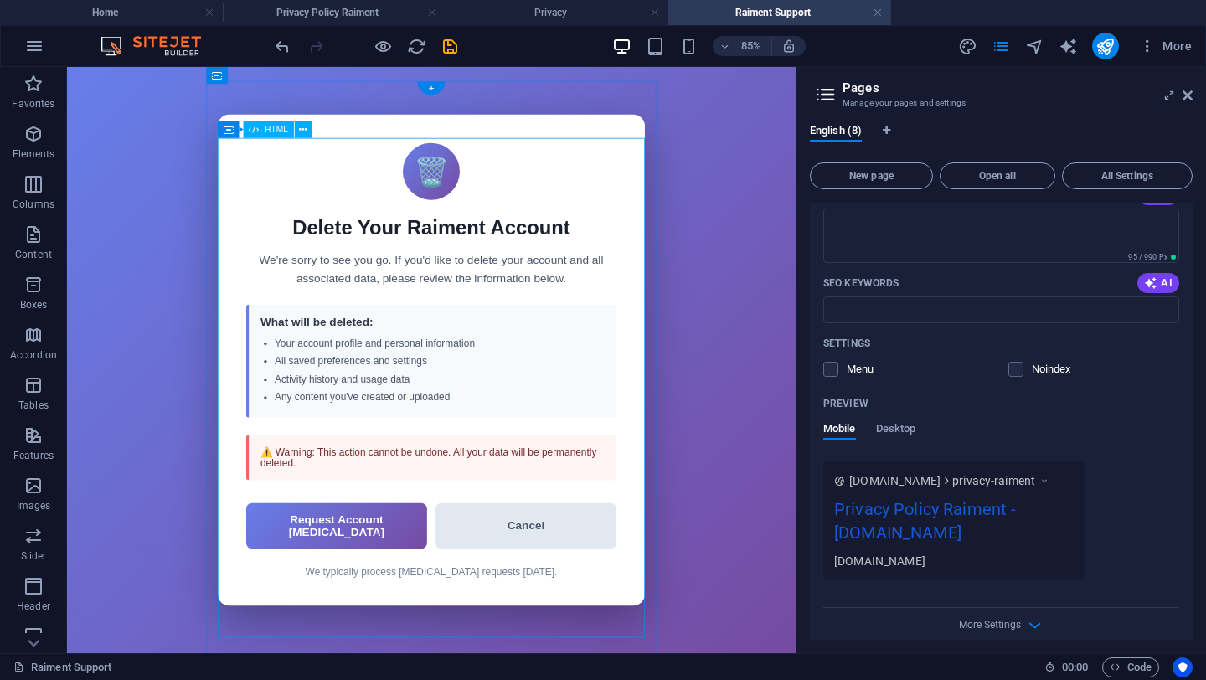
click at [312, 175] on div "Delete Account & Data 🗑️ Delete Your Raiment Account We're sorry to see you go.…" at bounding box center [495, 412] width 502 height 578
click at [275, 132] on span "HTML" at bounding box center [276, 130] width 23 height 8
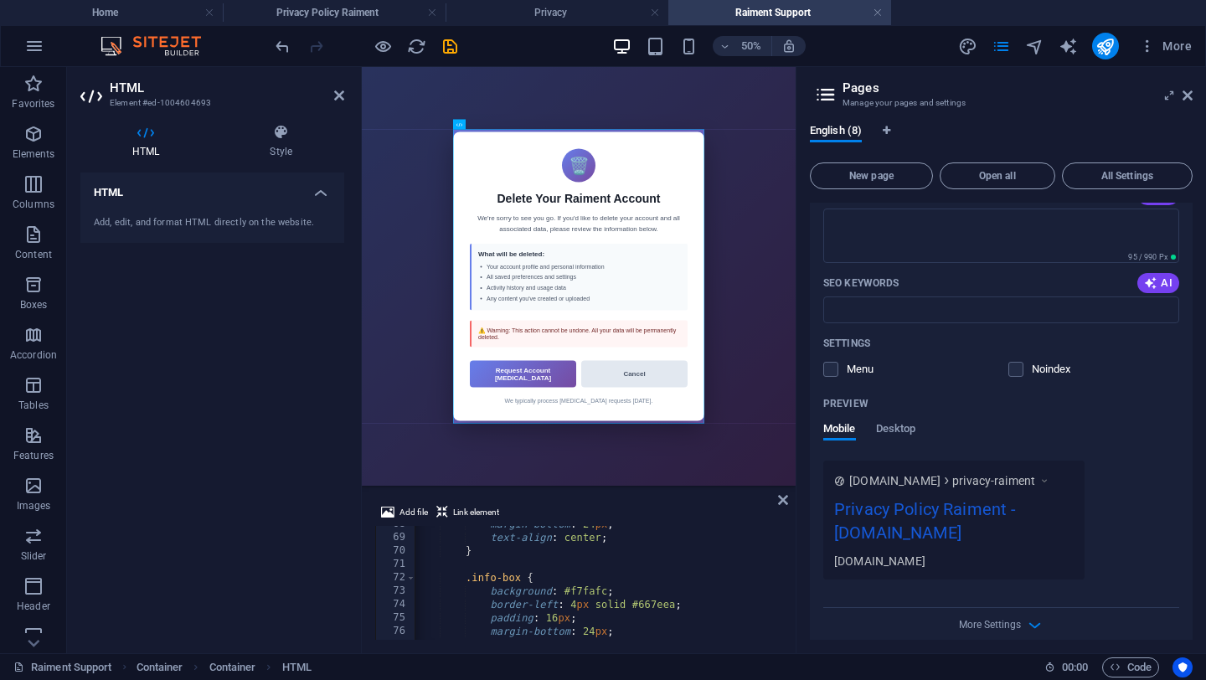
scroll to position [918, 0]
drag, startPoint x: 1114, startPoint y: 49, endPoint x: 1043, endPoint y: 85, distance: 79.0
click at [1114, 49] on icon "publish" at bounding box center [1104, 46] width 19 height 19
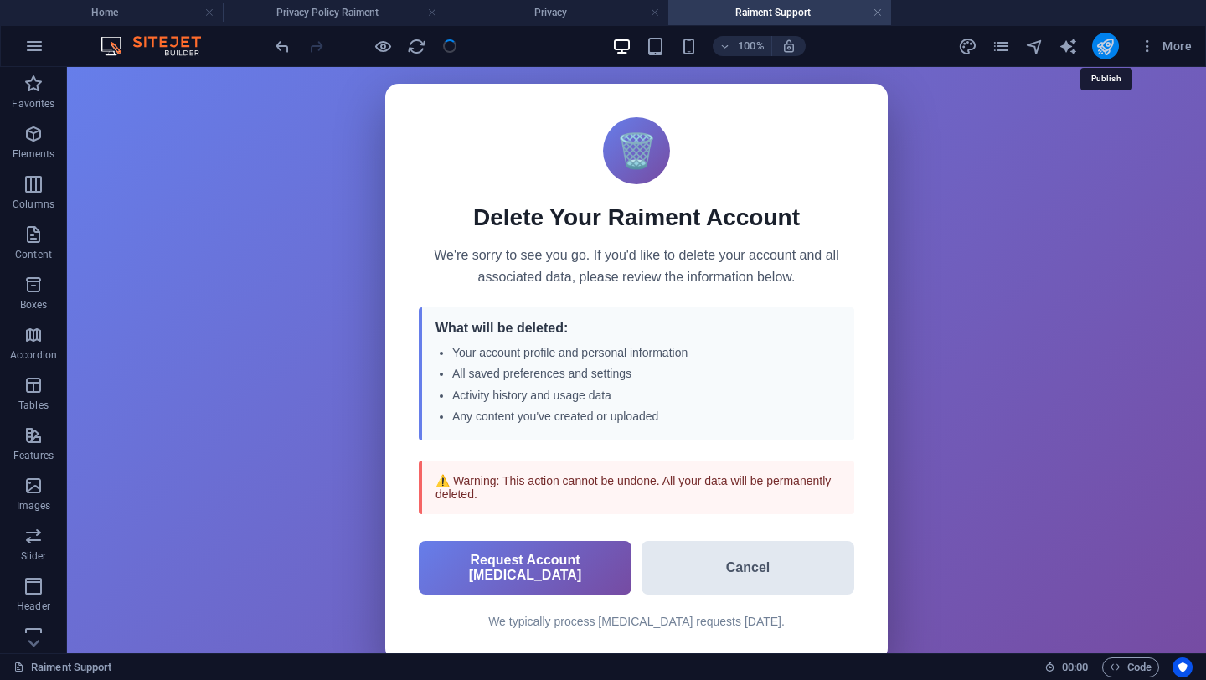
click at [1105, 53] on icon "publish" at bounding box center [1104, 46] width 19 height 19
